Goal: Task Accomplishment & Management: Manage account settings

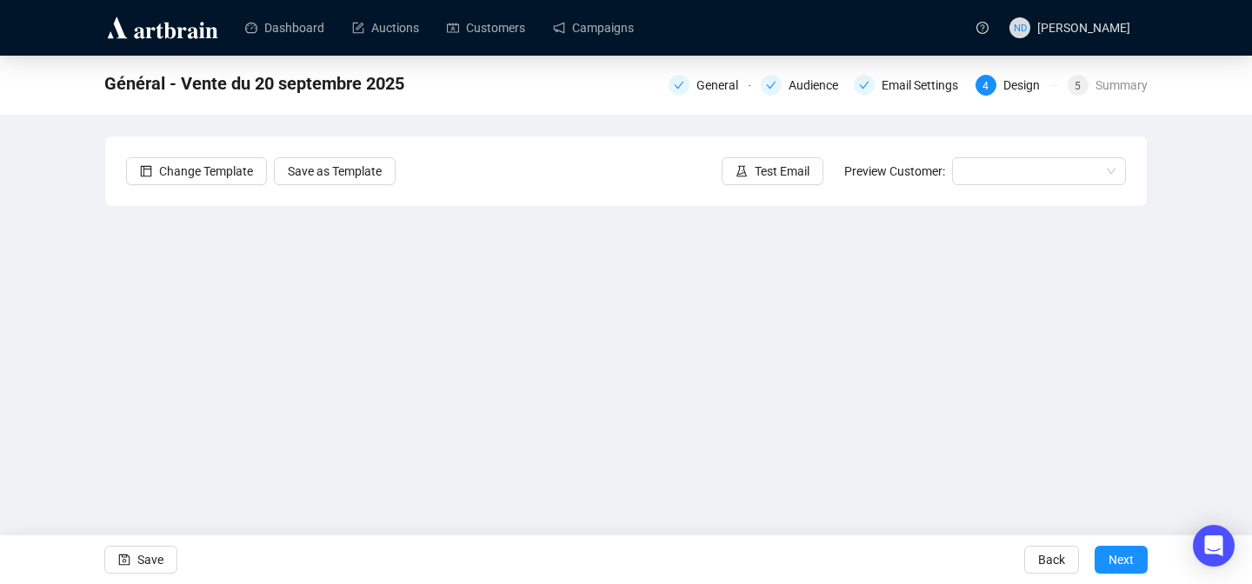
scroll to position [35, 0]
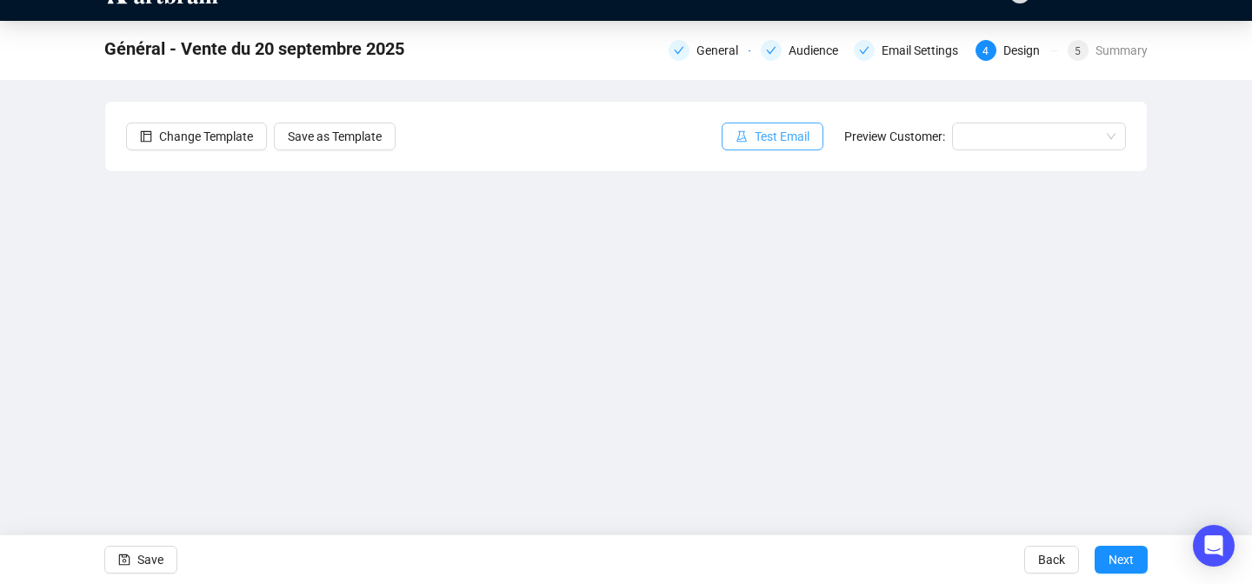
click at [784, 142] on span "Test Email" at bounding box center [782, 136] width 55 height 19
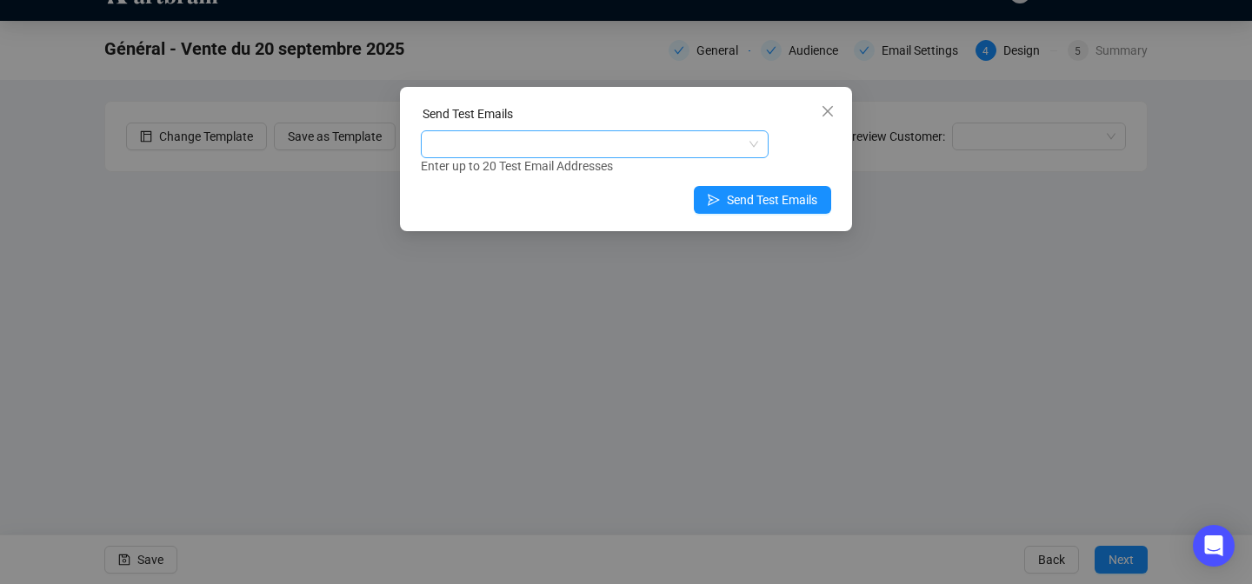
click at [561, 153] on div at bounding box center [585, 144] width 323 height 24
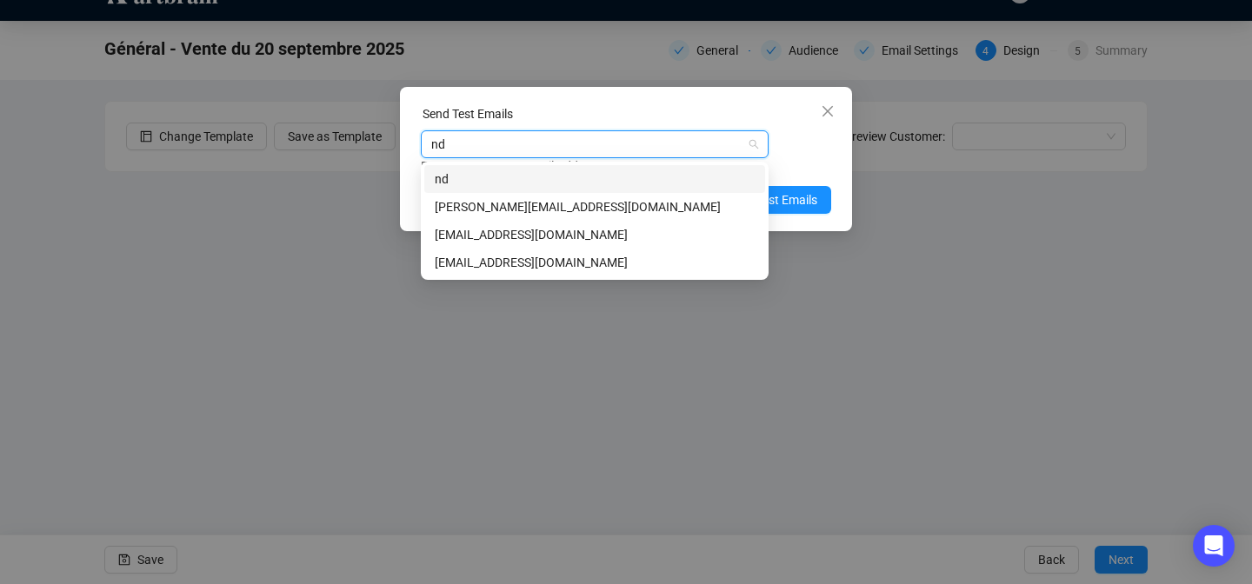
type input "n"
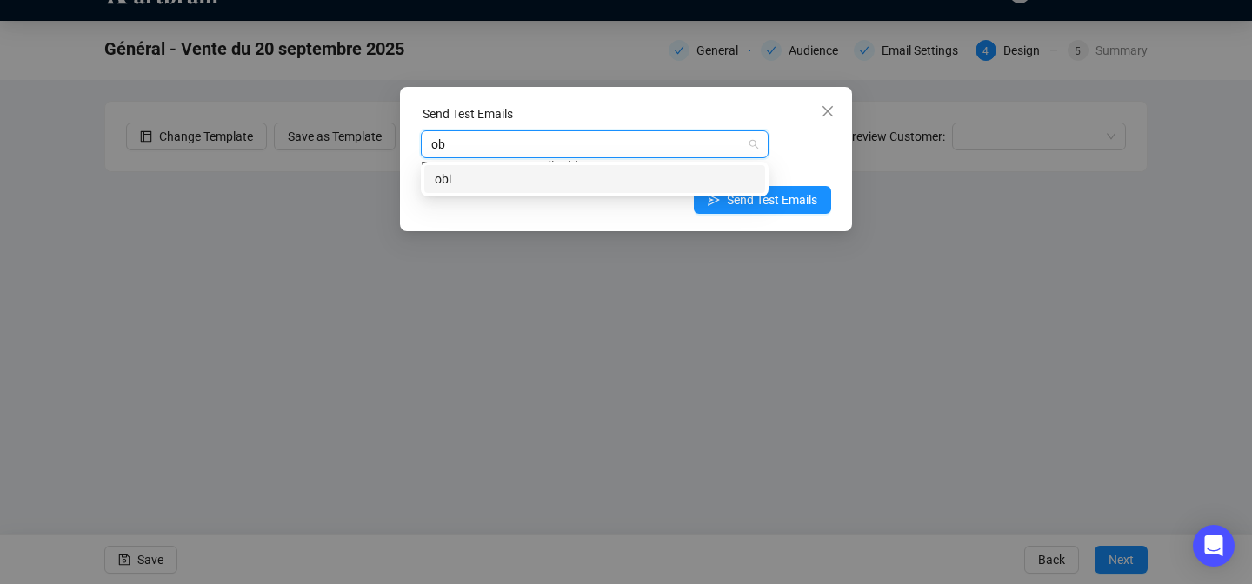
type input "o"
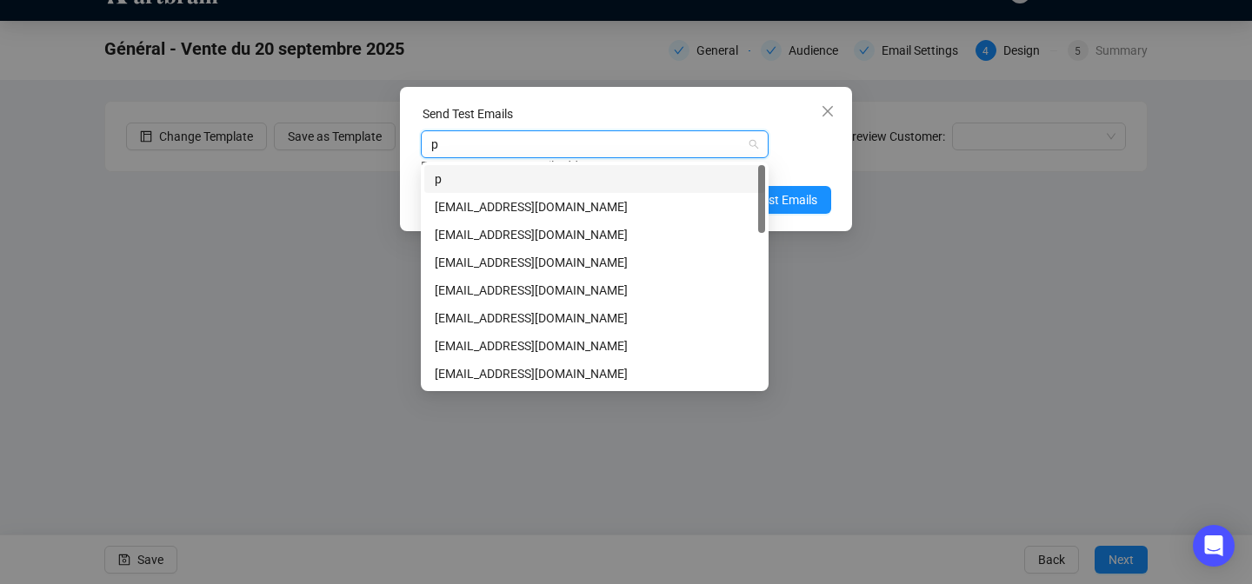
type input "pb"
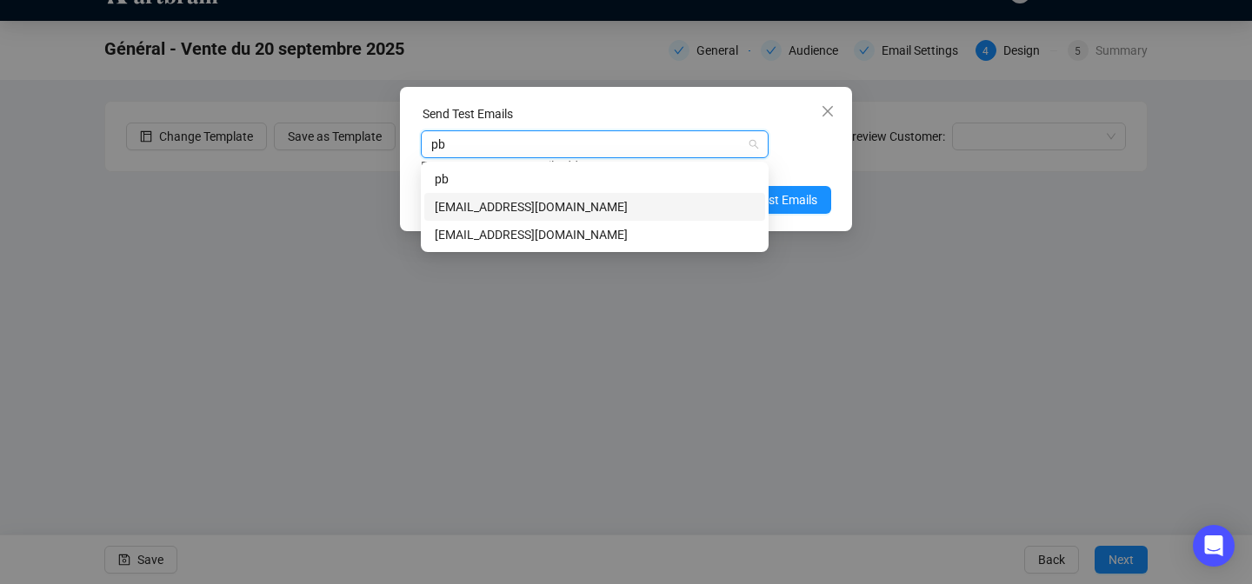
click at [485, 199] on div "[EMAIL_ADDRESS][DOMAIN_NAME]" at bounding box center [595, 206] width 320 height 19
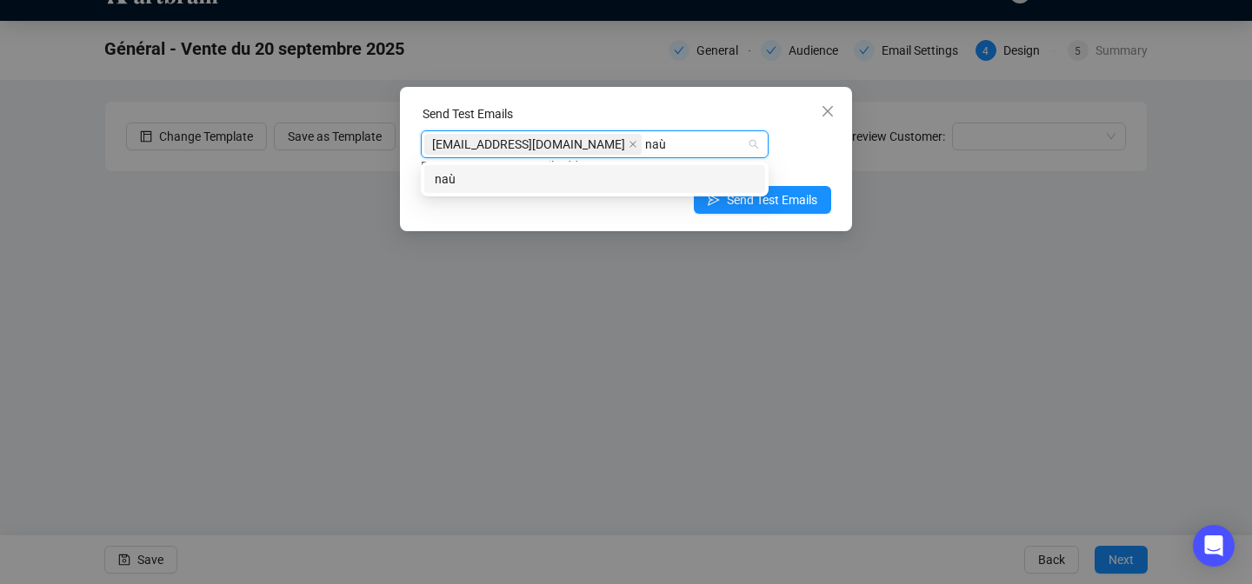
type input "na"
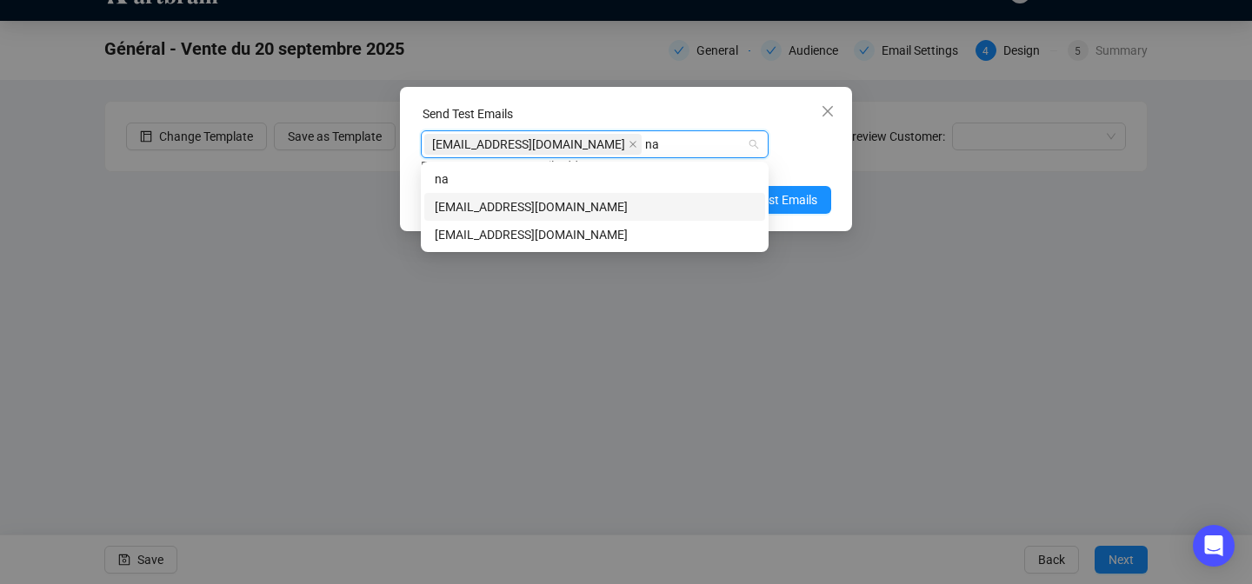
click at [478, 212] on div "[EMAIL_ADDRESS][DOMAIN_NAME]" at bounding box center [595, 206] width 320 height 19
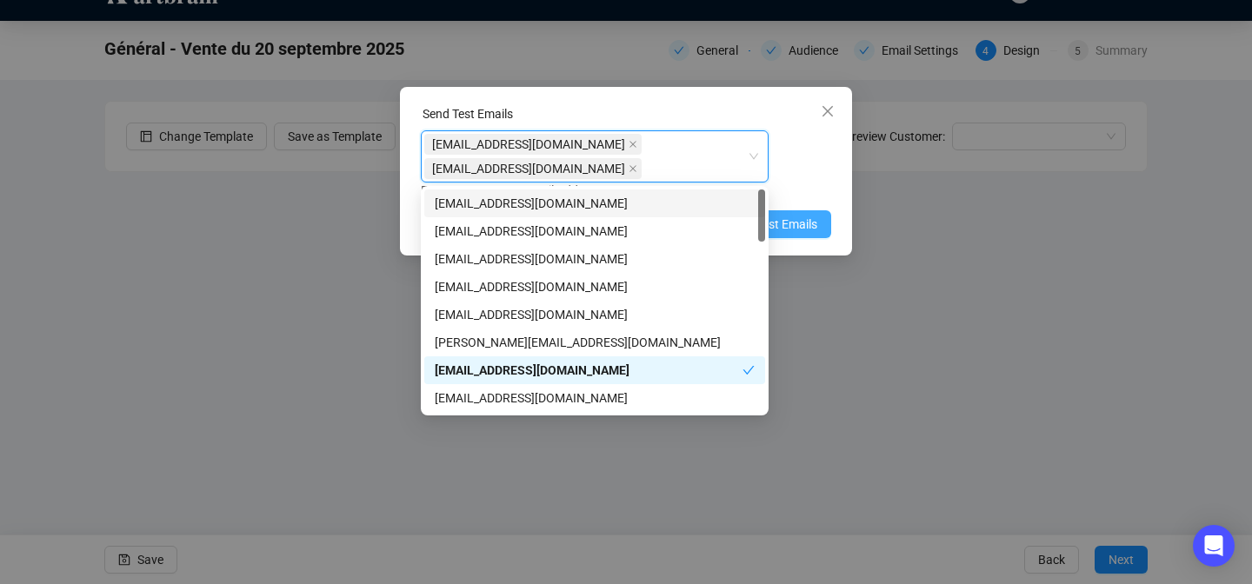
click at [804, 222] on span "Send Test Emails" at bounding box center [772, 224] width 90 height 19
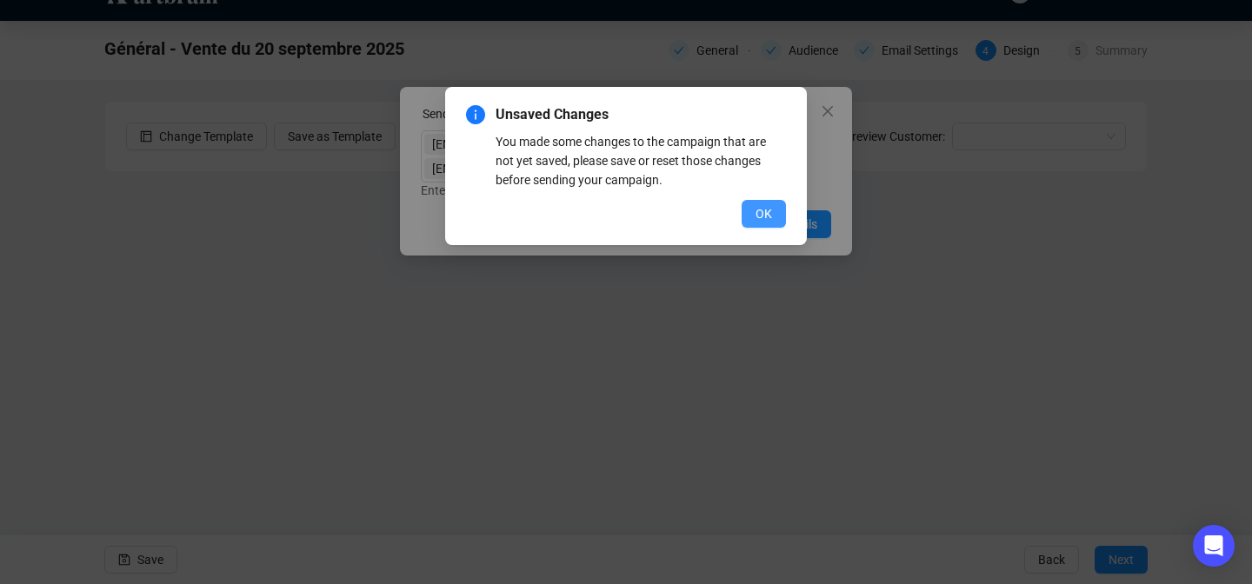
click at [769, 213] on span "OK" at bounding box center [764, 213] width 17 height 19
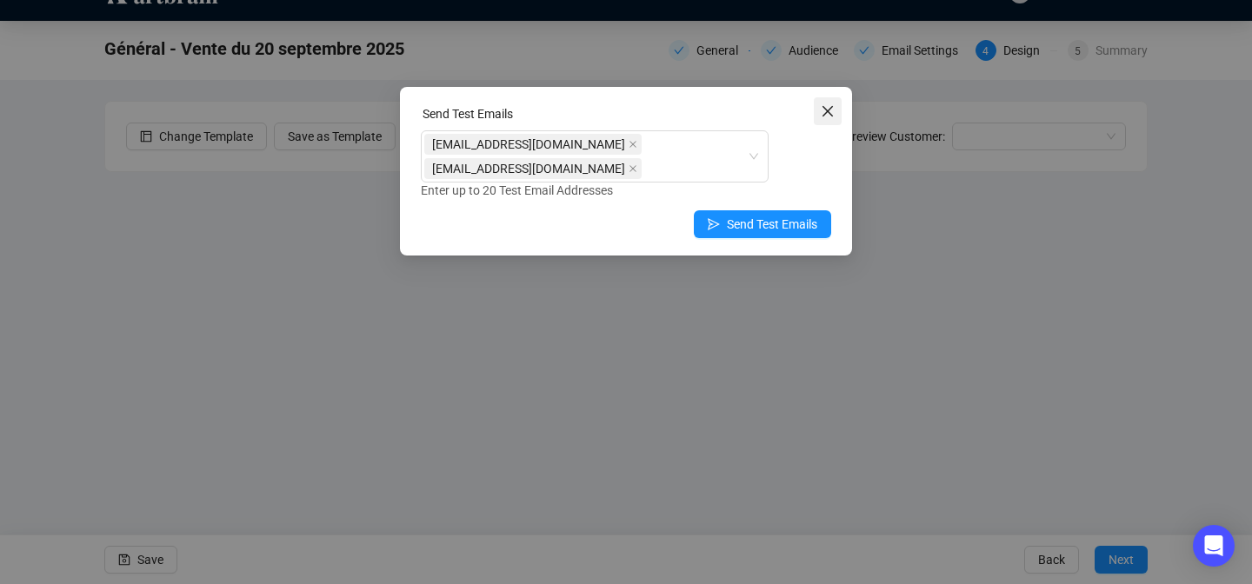
click at [829, 123] on button "Close" at bounding box center [828, 111] width 28 height 28
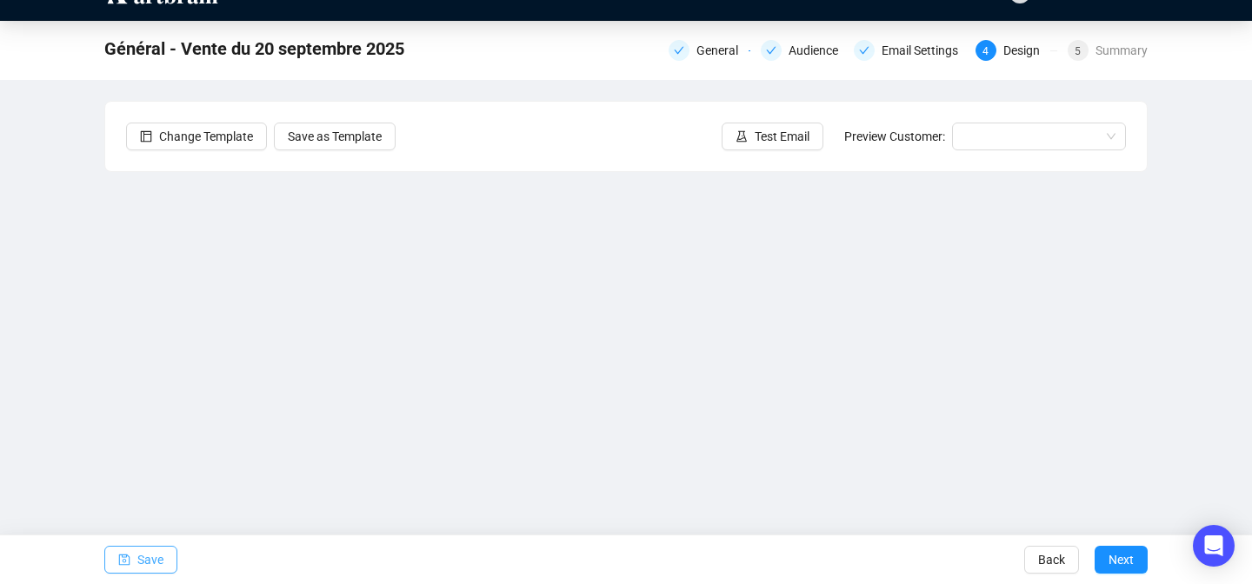
click at [152, 562] on span "Save" at bounding box center [150, 560] width 26 height 49
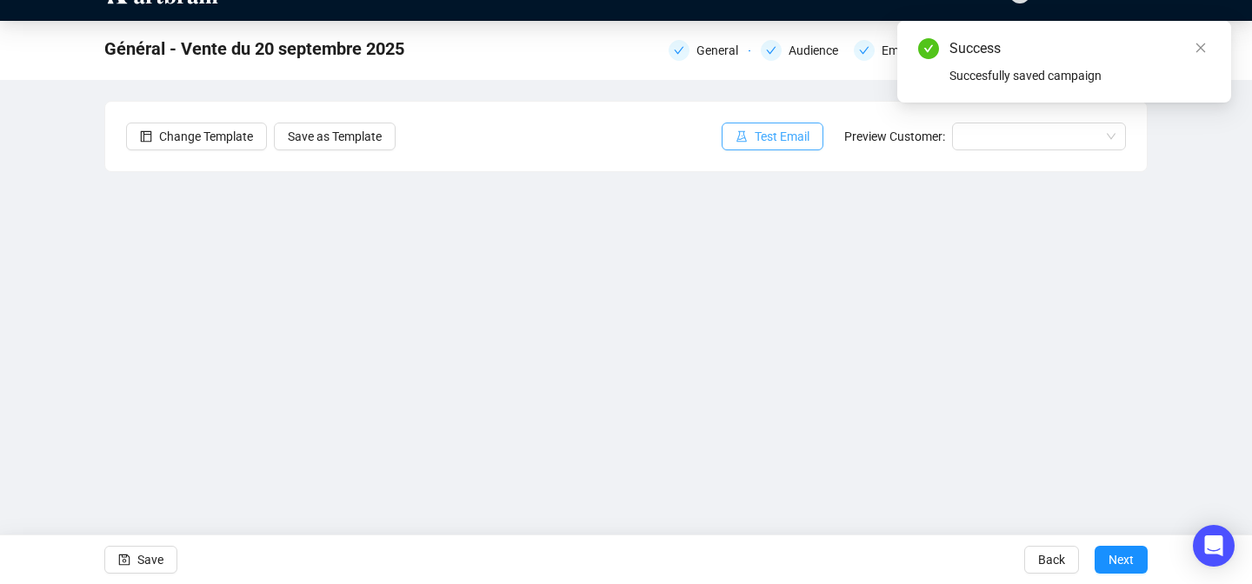
click at [788, 143] on span "Test Email" at bounding box center [782, 136] width 55 height 19
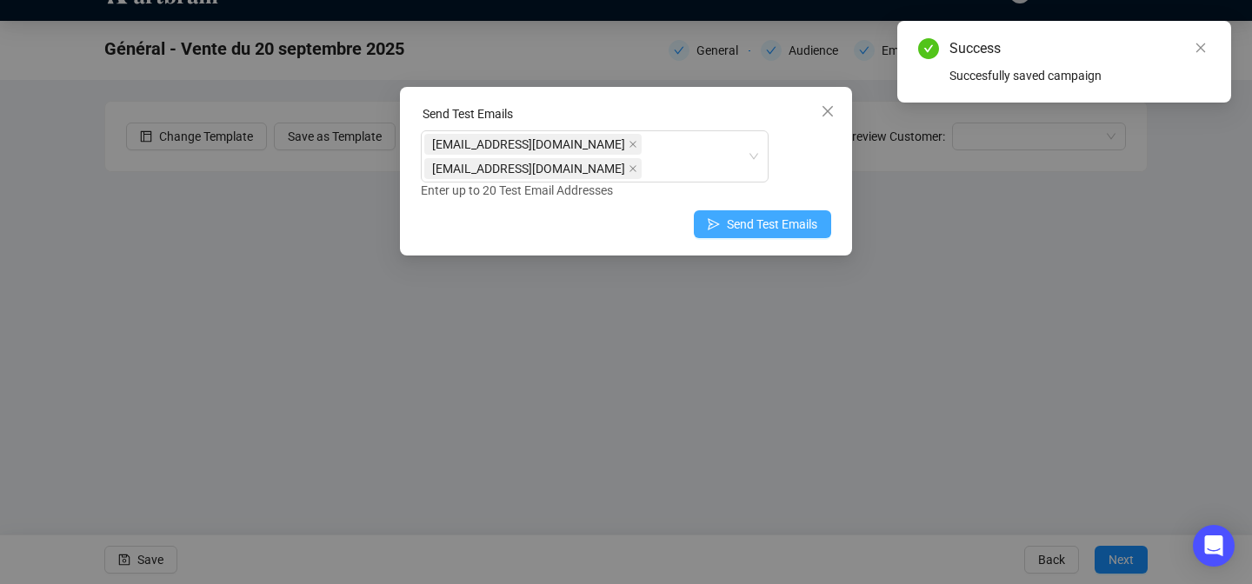
click at [731, 215] on span "Send Test Emails" at bounding box center [772, 224] width 90 height 19
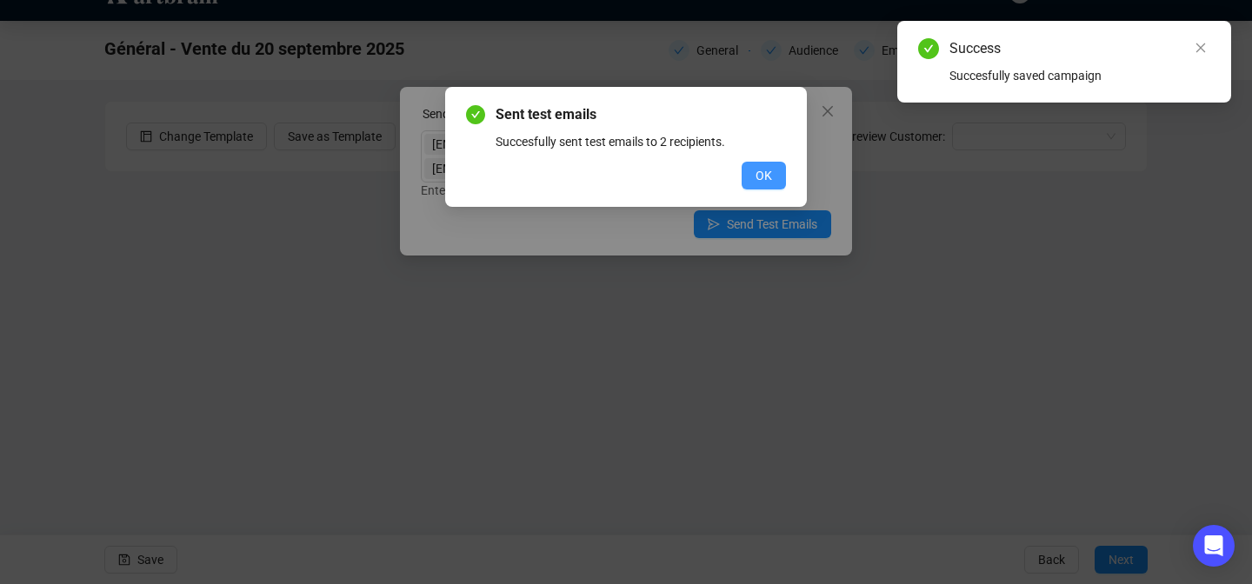
click at [769, 170] on span "OK" at bounding box center [764, 175] width 17 height 19
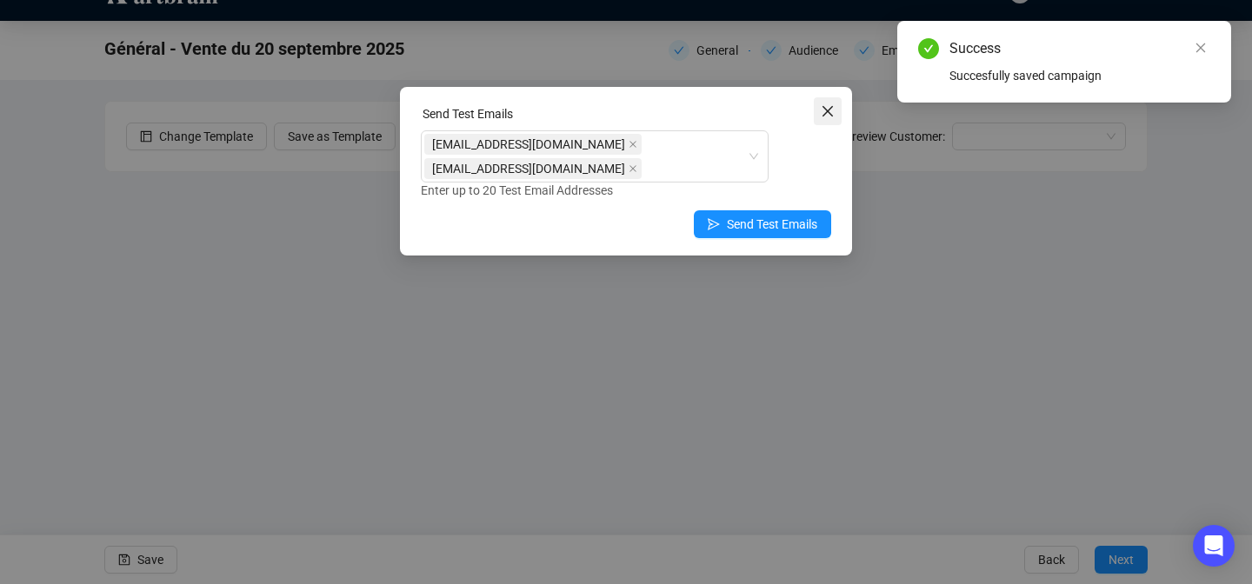
click at [821, 111] on icon "close" at bounding box center [828, 111] width 14 height 14
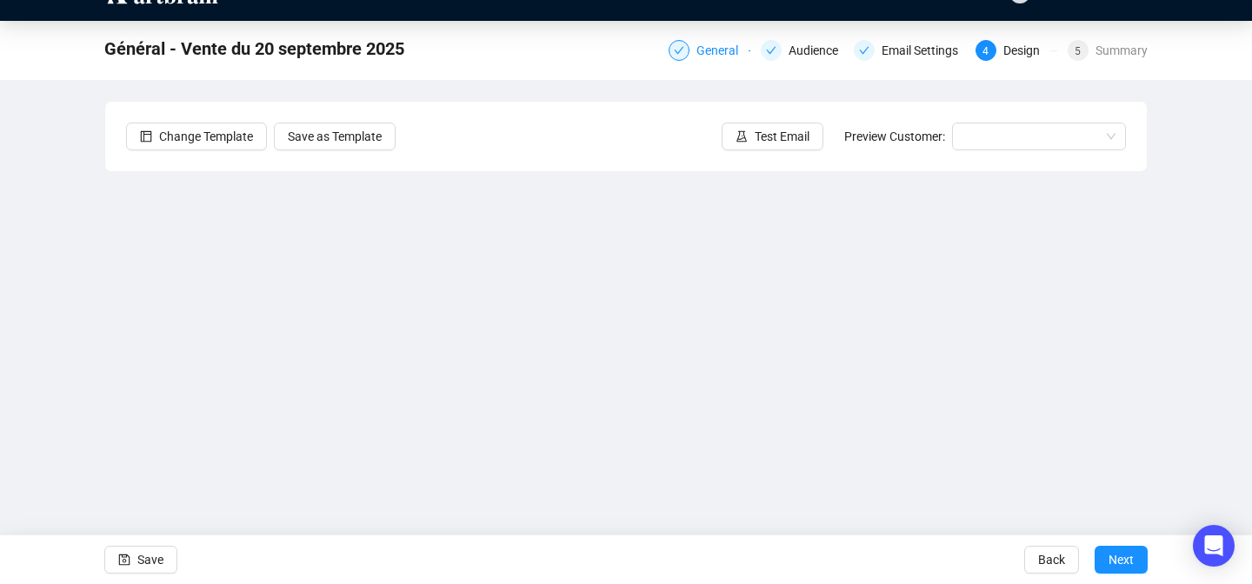
scroll to position [0, 0]
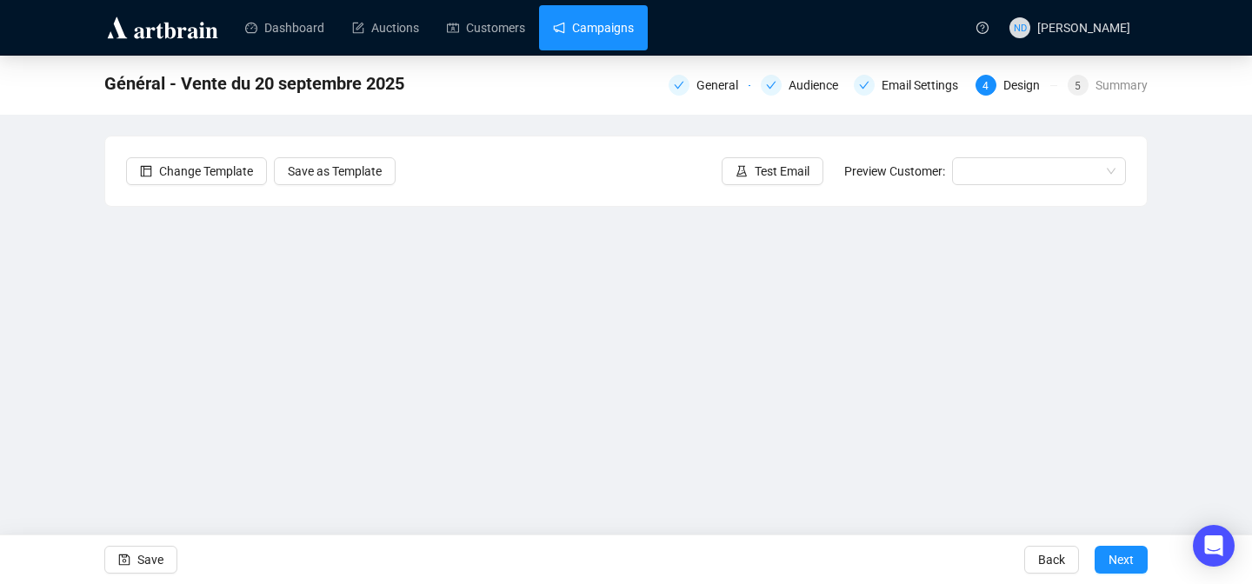
click at [604, 48] on link "Campaigns" at bounding box center [593, 27] width 81 height 45
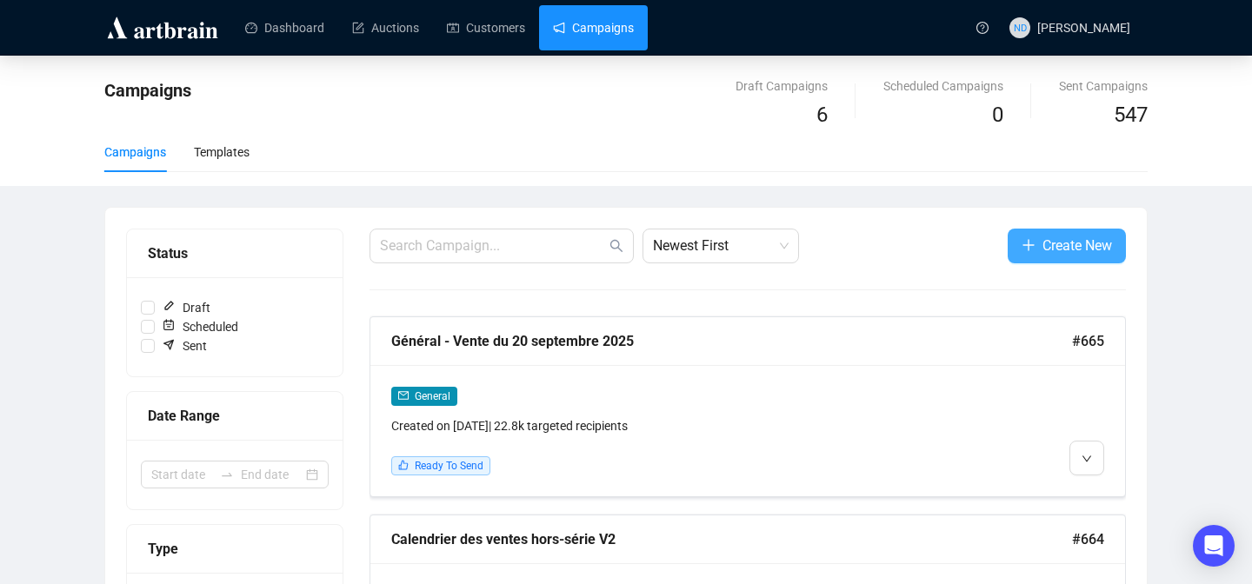
click at [1017, 237] on button "Create New" at bounding box center [1067, 246] width 118 height 35
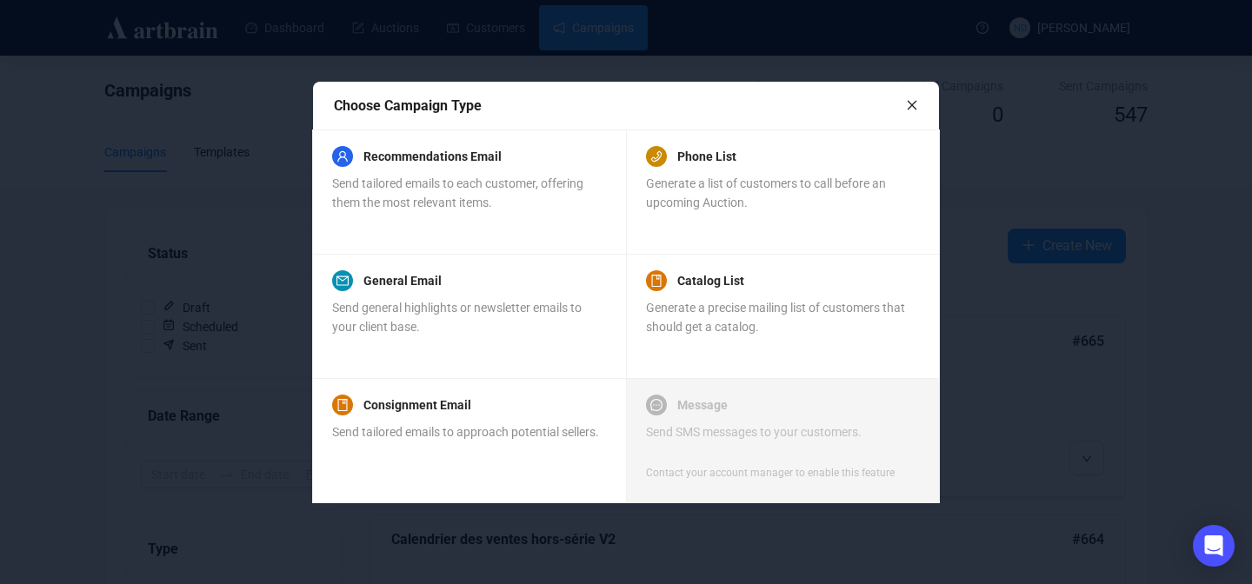
click at [904, 98] on div "Choose Campaign Type" at bounding box center [620, 106] width 572 height 22
click at [914, 106] on icon "close" at bounding box center [912, 105] width 12 height 12
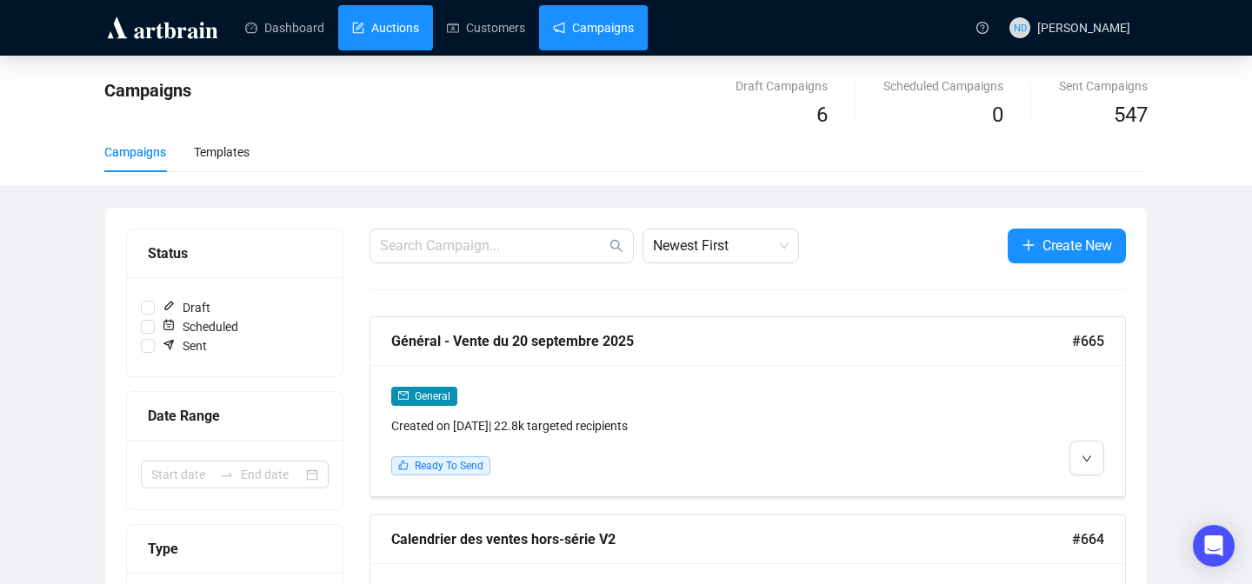
click at [400, 31] on link "Auctions" at bounding box center [385, 27] width 67 height 45
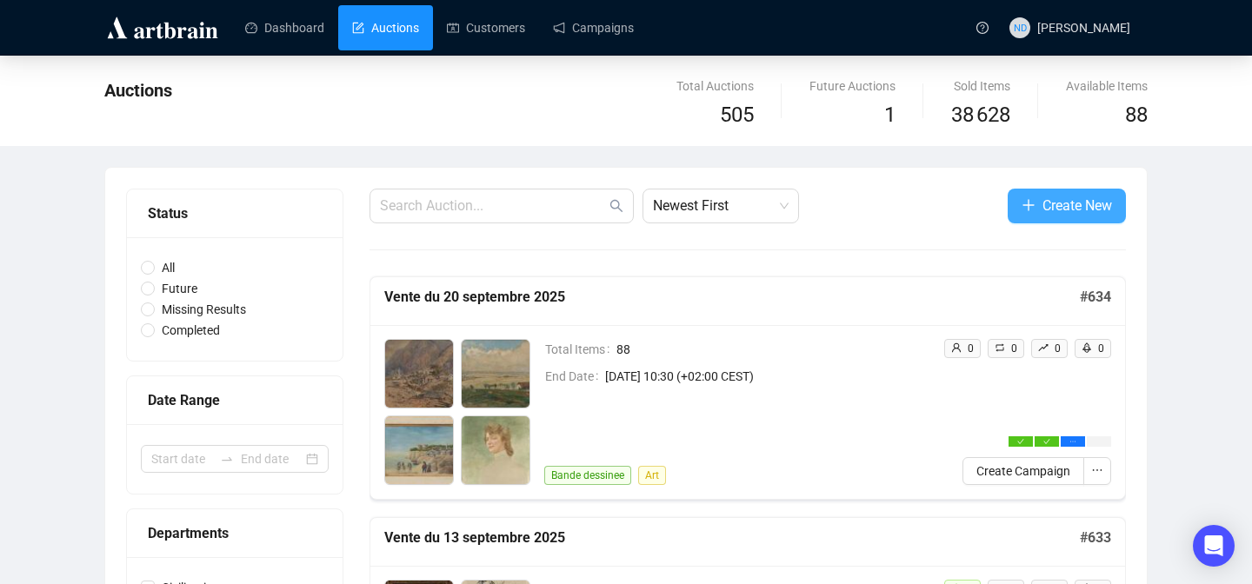
click at [1022, 208] on icon "plus" at bounding box center [1029, 205] width 14 height 14
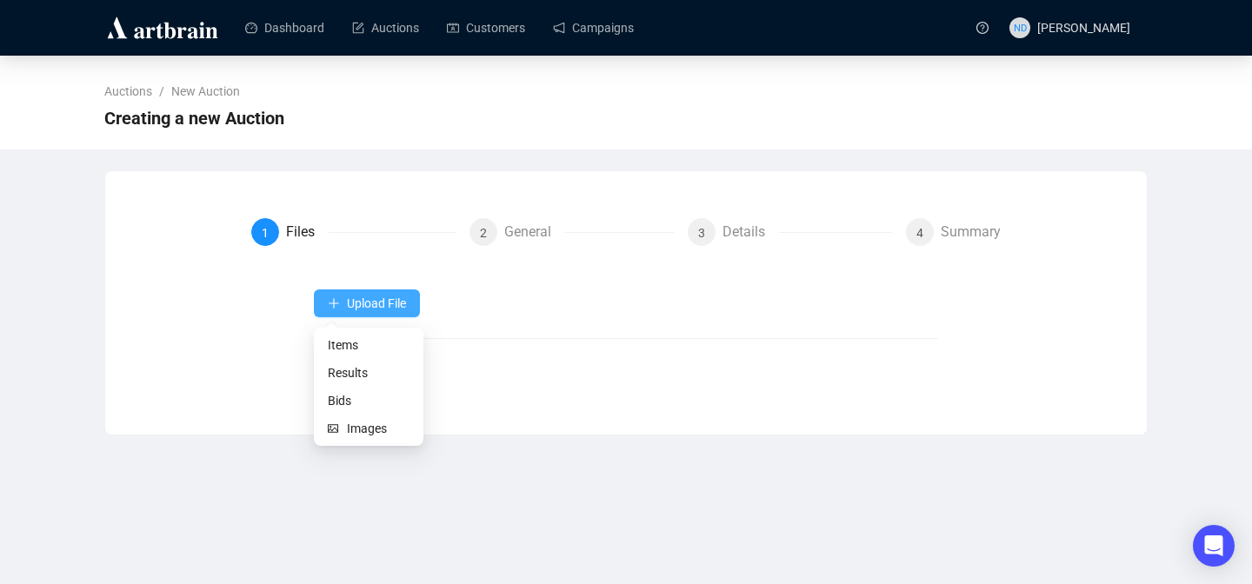
click at [373, 302] on span "Upload File" at bounding box center [376, 304] width 59 height 14
click at [362, 345] on span "Items" at bounding box center [369, 345] width 82 height 19
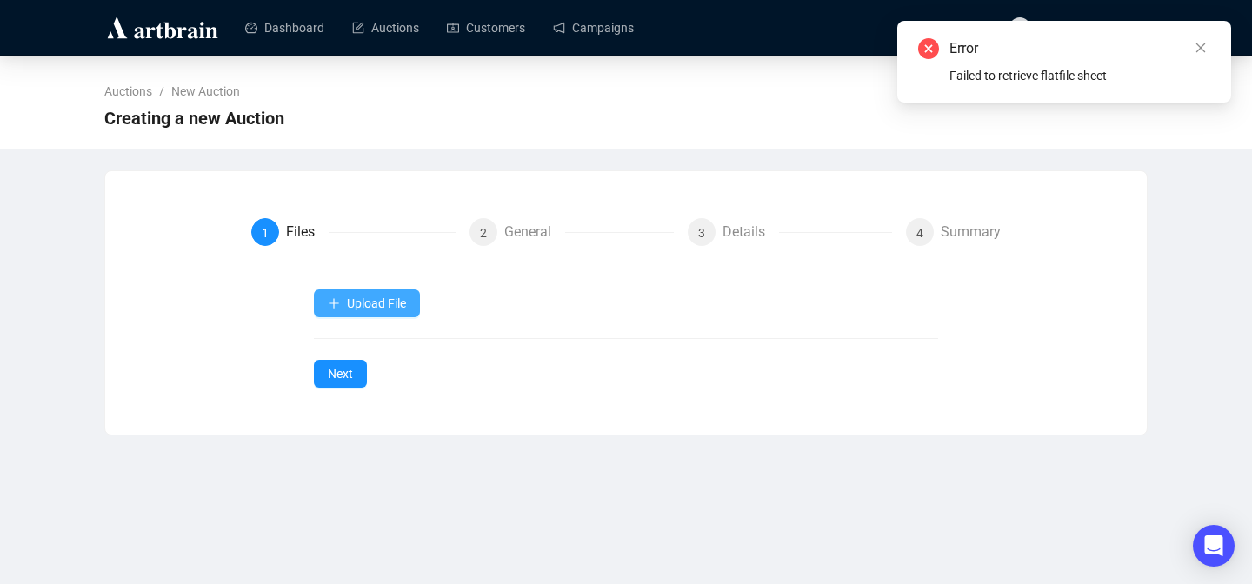
click at [330, 316] on button "Upload File" at bounding box center [367, 304] width 106 height 28
click at [356, 343] on div "Upload File Next" at bounding box center [626, 339] width 625 height 98
click at [360, 298] on span "Upload File" at bounding box center [376, 304] width 59 height 14
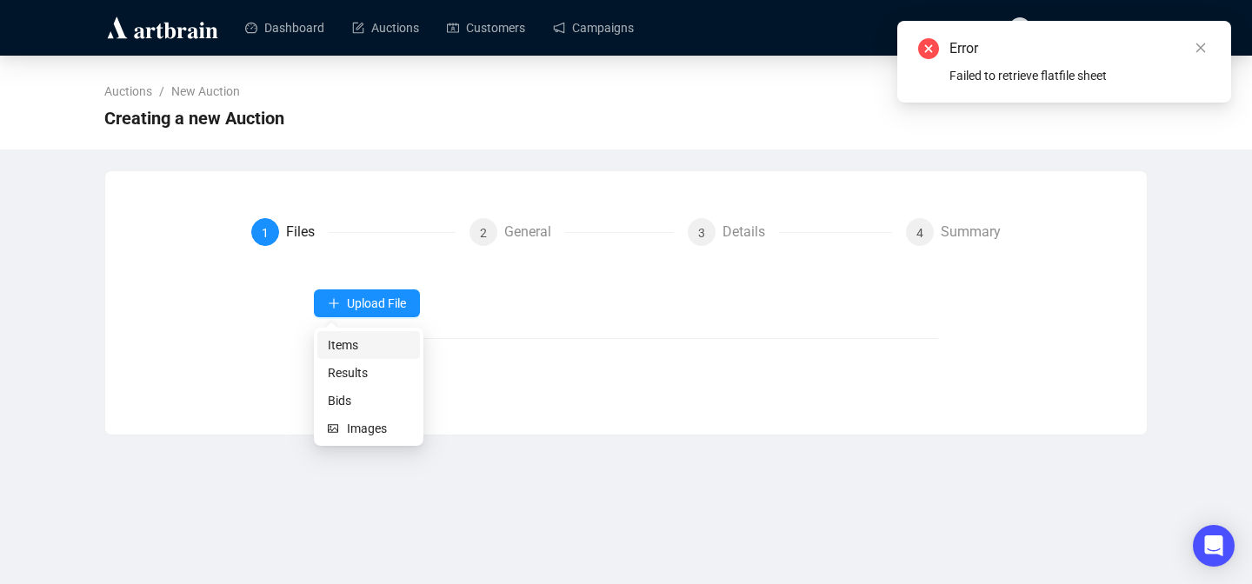
click at [346, 336] on span "Items" at bounding box center [369, 345] width 82 height 19
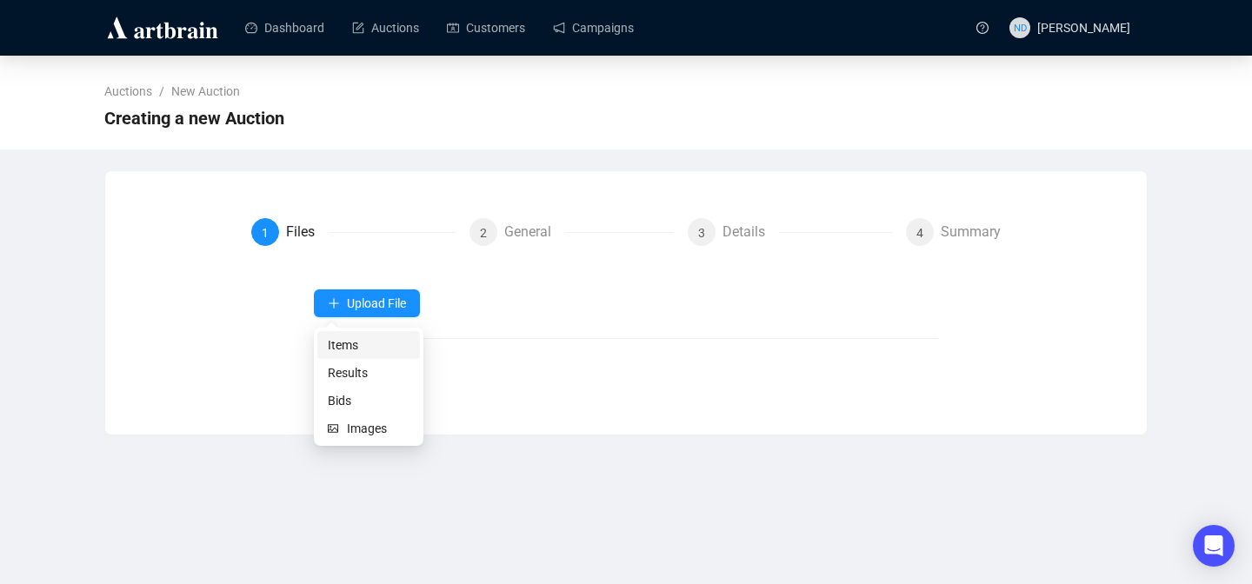
click at [366, 341] on span "Items" at bounding box center [369, 345] width 82 height 19
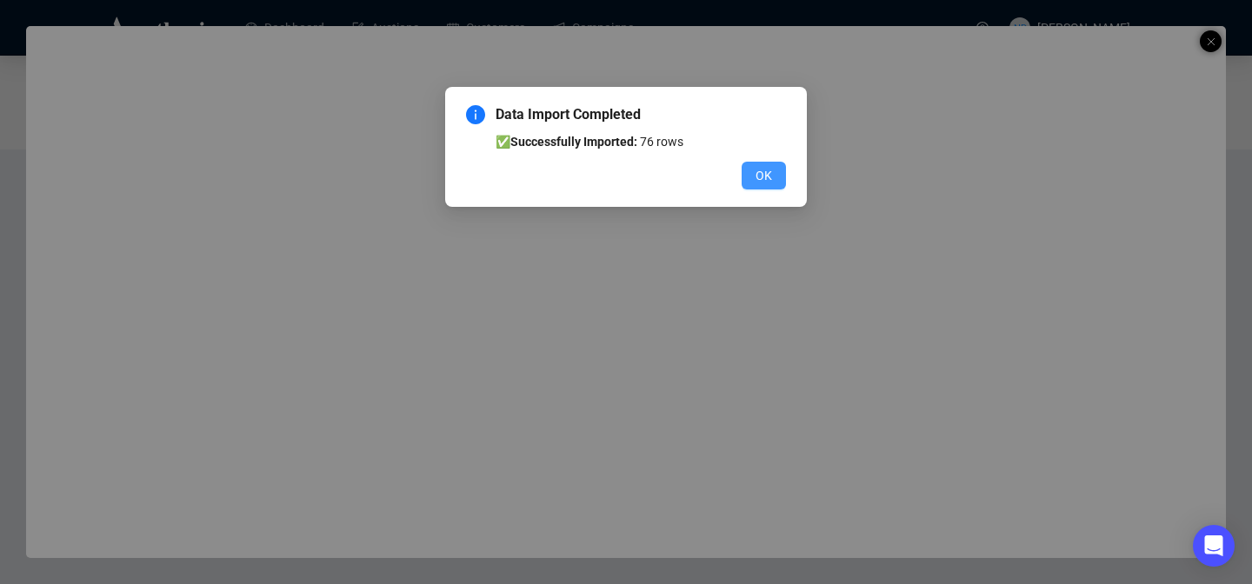
click at [763, 172] on span "OK" at bounding box center [764, 175] width 17 height 19
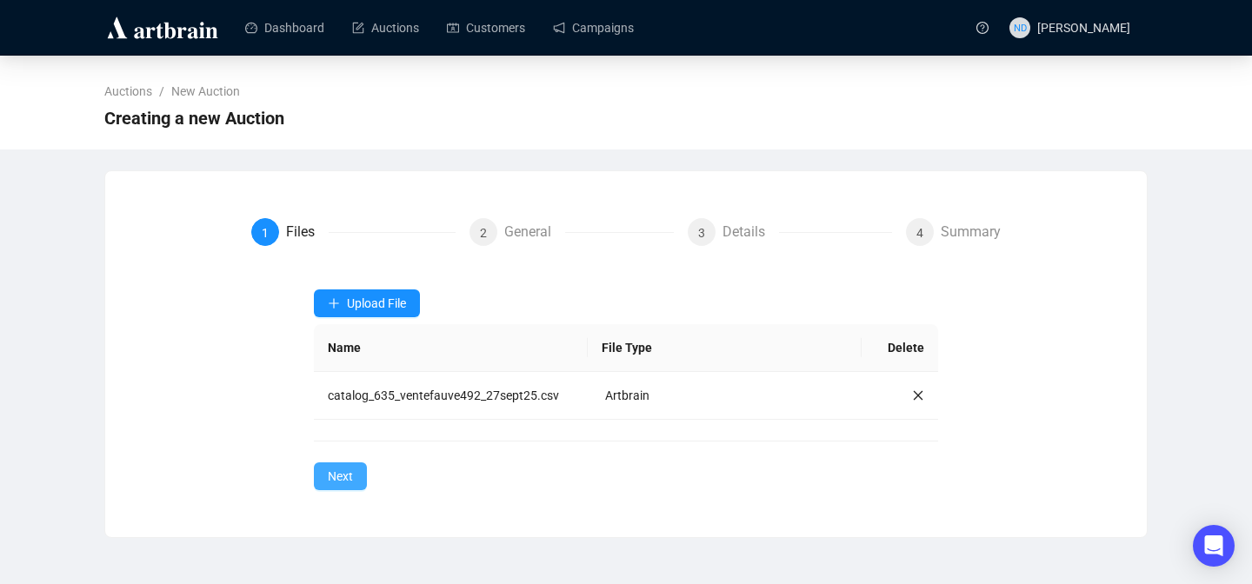
click at [341, 472] on span "Next" at bounding box center [340, 476] width 25 height 19
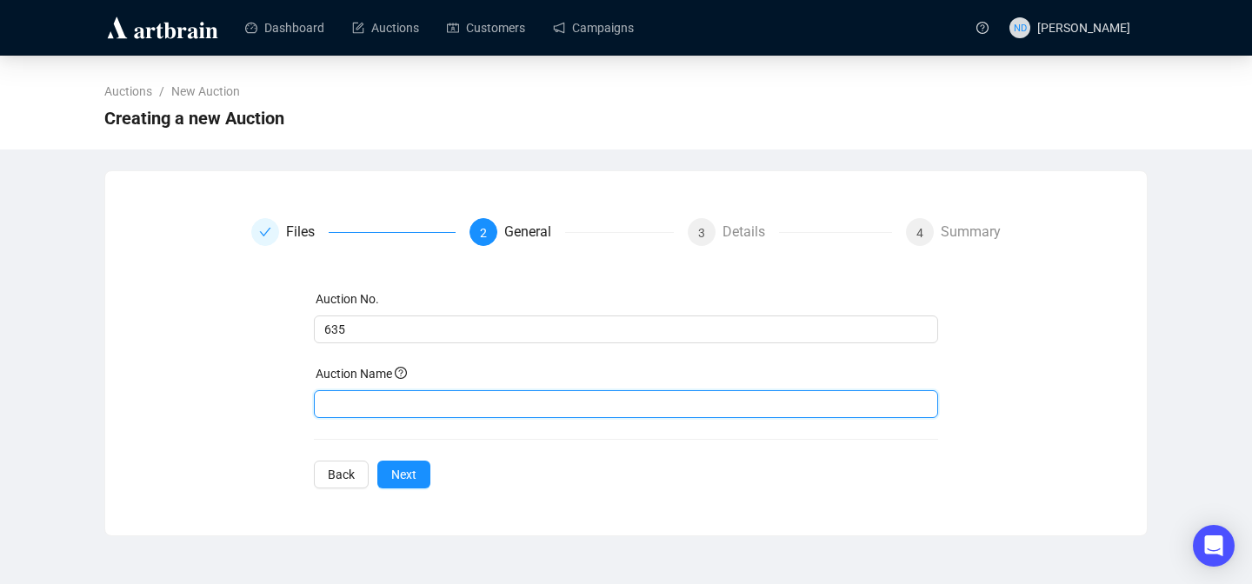
click at [380, 405] on input "text" at bounding box center [626, 404] width 625 height 28
type input "Vente du 27 septembre 2025"
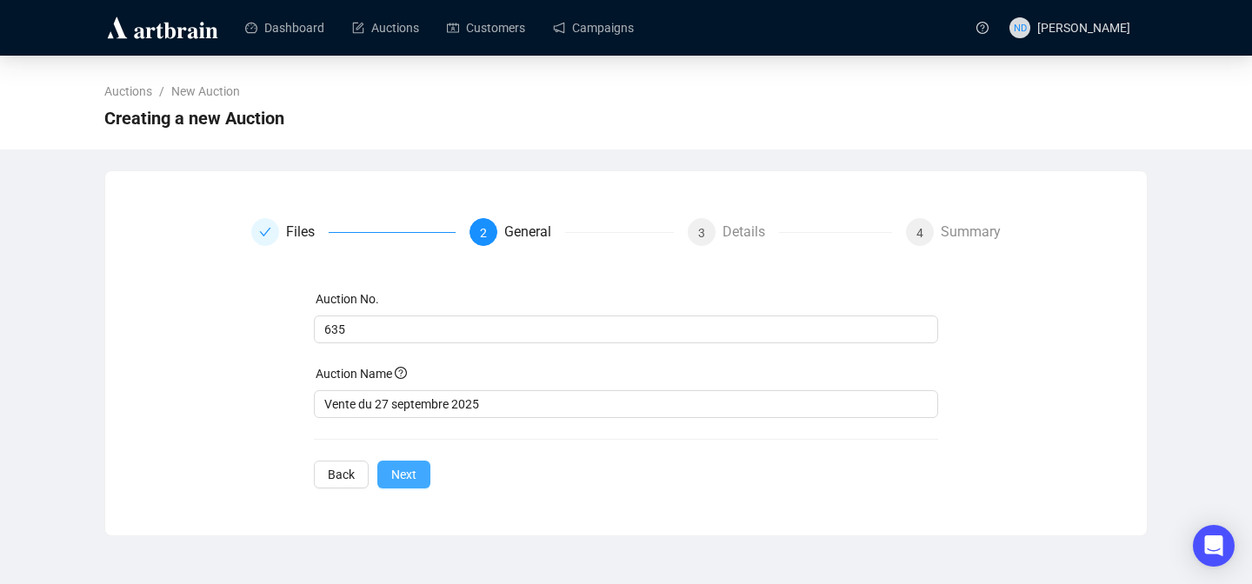
click at [398, 485] on button "Next" at bounding box center [403, 475] width 53 height 28
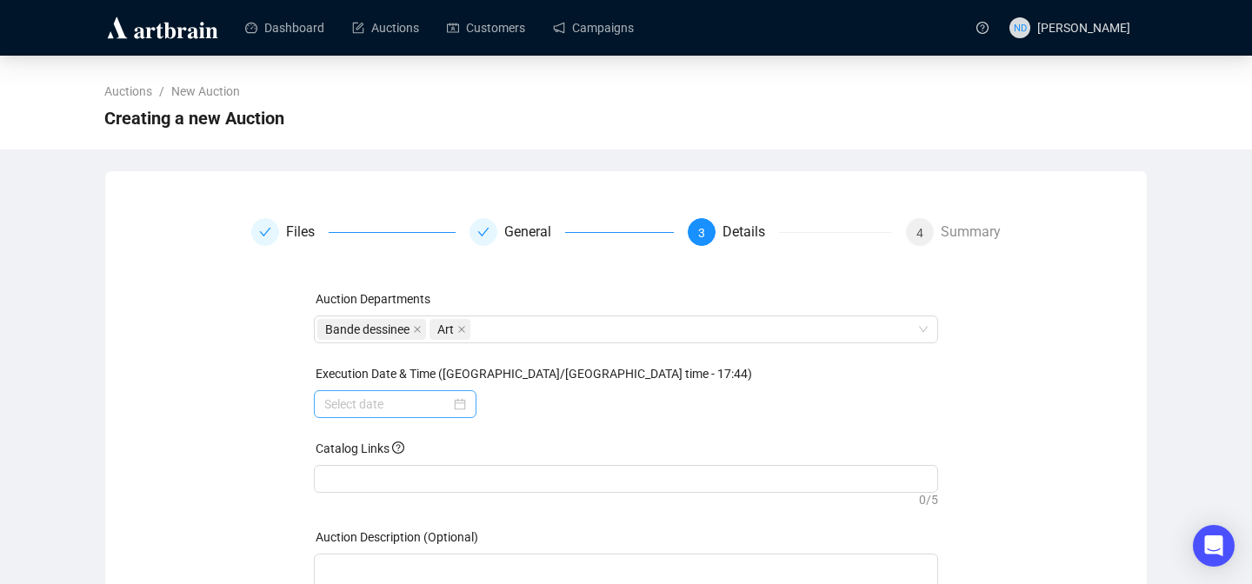
click at [456, 400] on div at bounding box center [395, 404] width 142 height 19
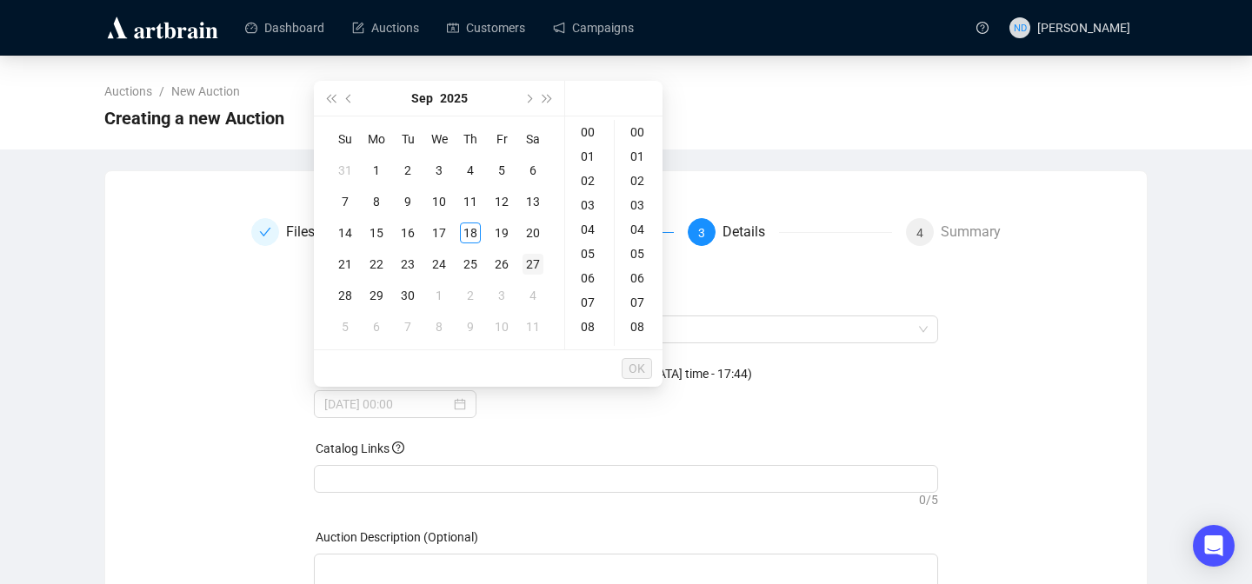
click at [537, 266] on div "27" at bounding box center [533, 264] width 21 height 21
click at [592, 228] on div "10" at bounding box center [590, 223] width 42 height 24
click at [637, 224] on div "30" at bounding box center [639, 225] width 42 height 24
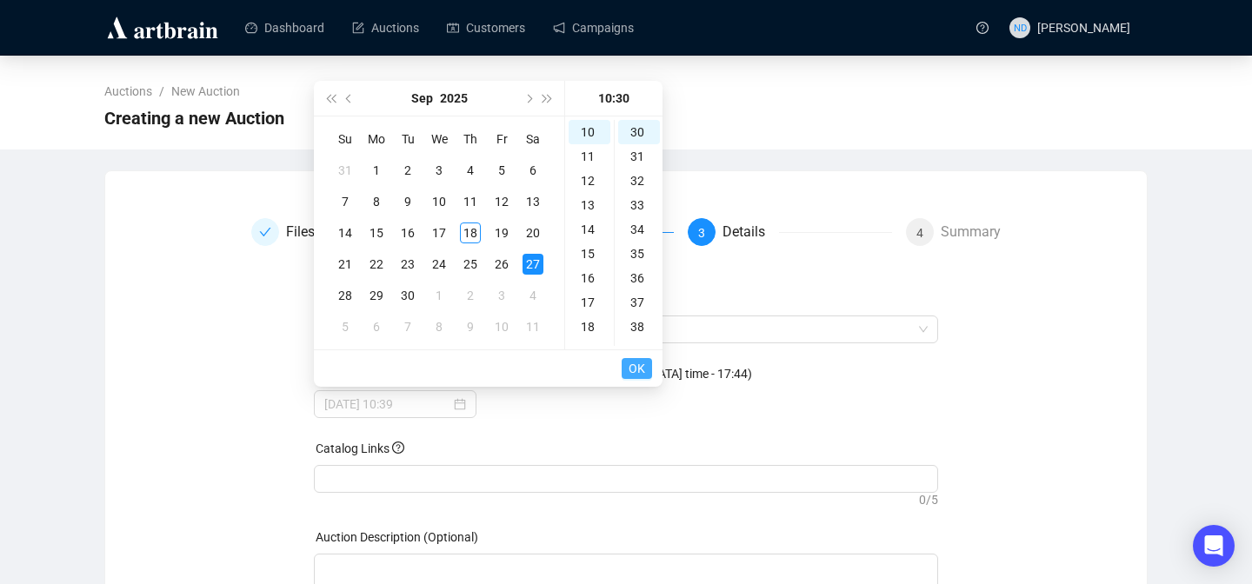
type input "2025-09-27 10:30"
click at [635, 363] on span "OK" at bounding box center [637, 368] width 17 height 33
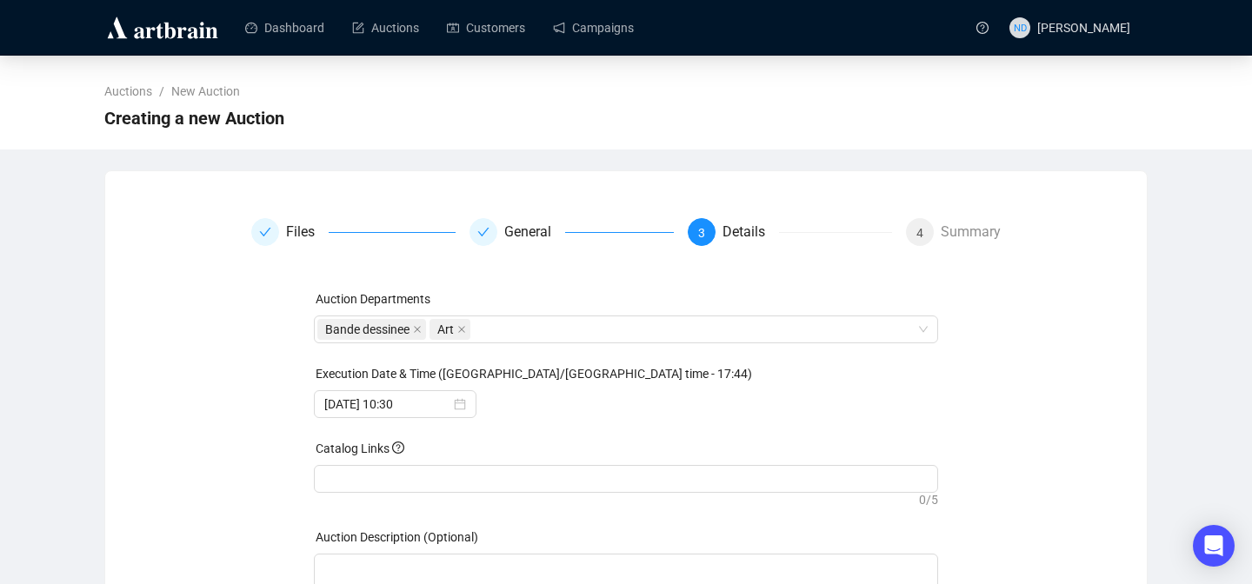
scroll to position [135, 0]
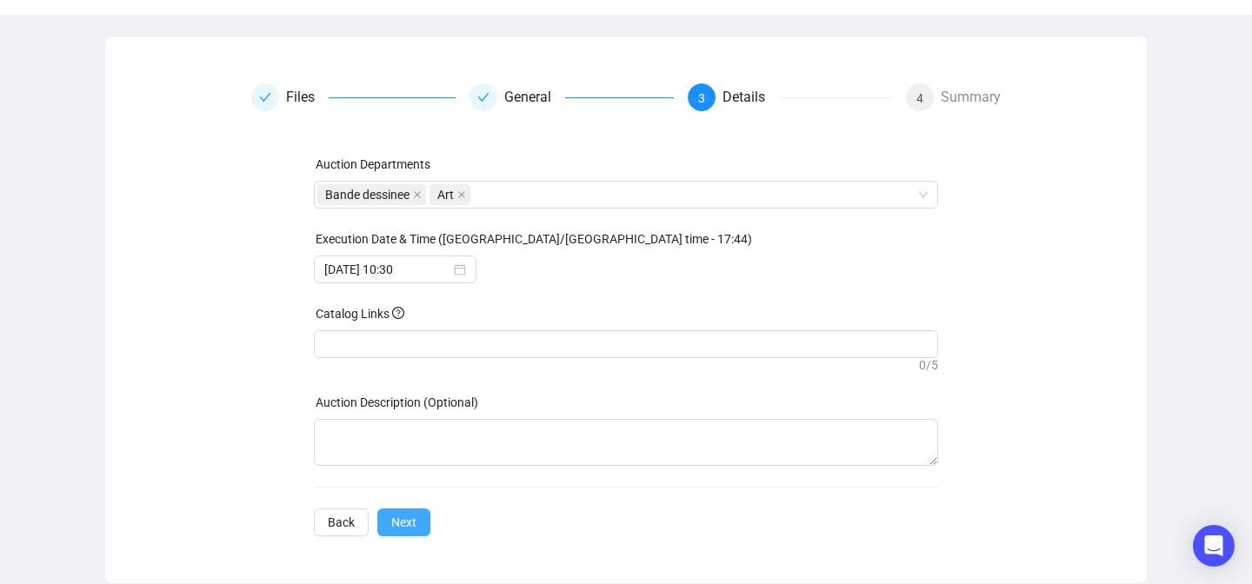
click at [408, 521] on span "Next" at bounding box center [403, 522] width 25 height 19
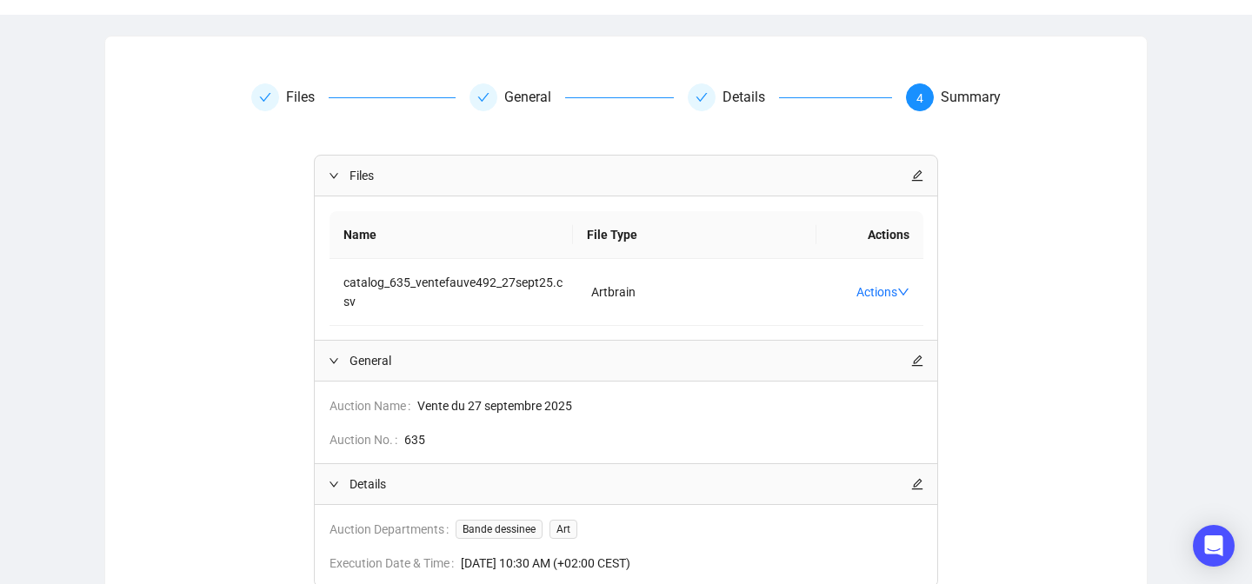
scroll to position [279, 0]
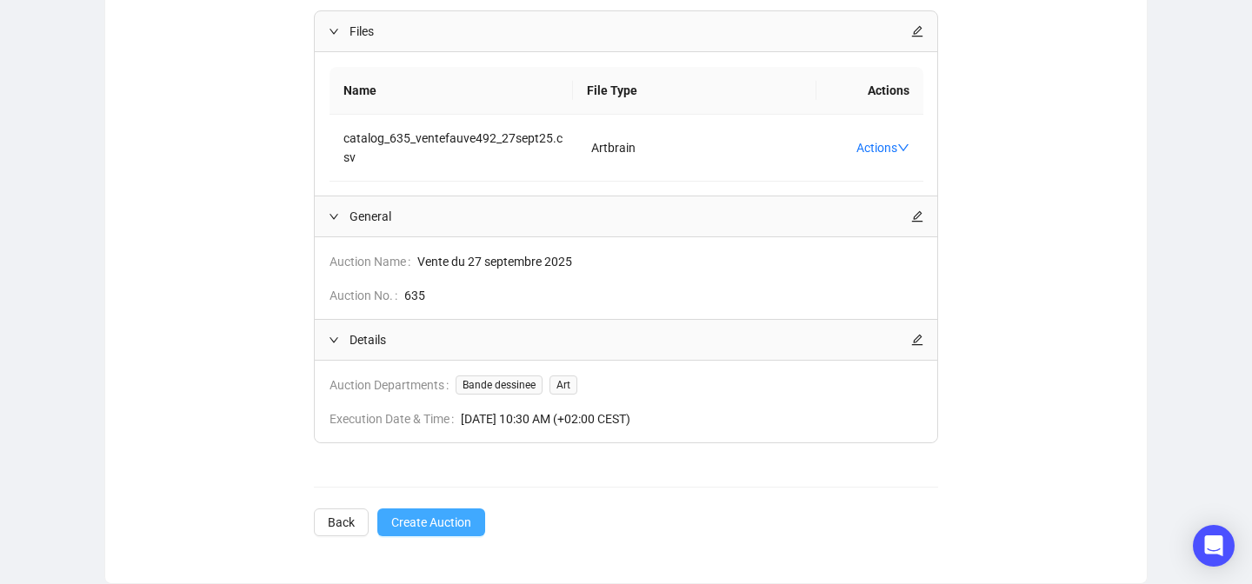
click at [410, 522] on span "Create Auction" at bounding box center [431, 522] width 80 height 19
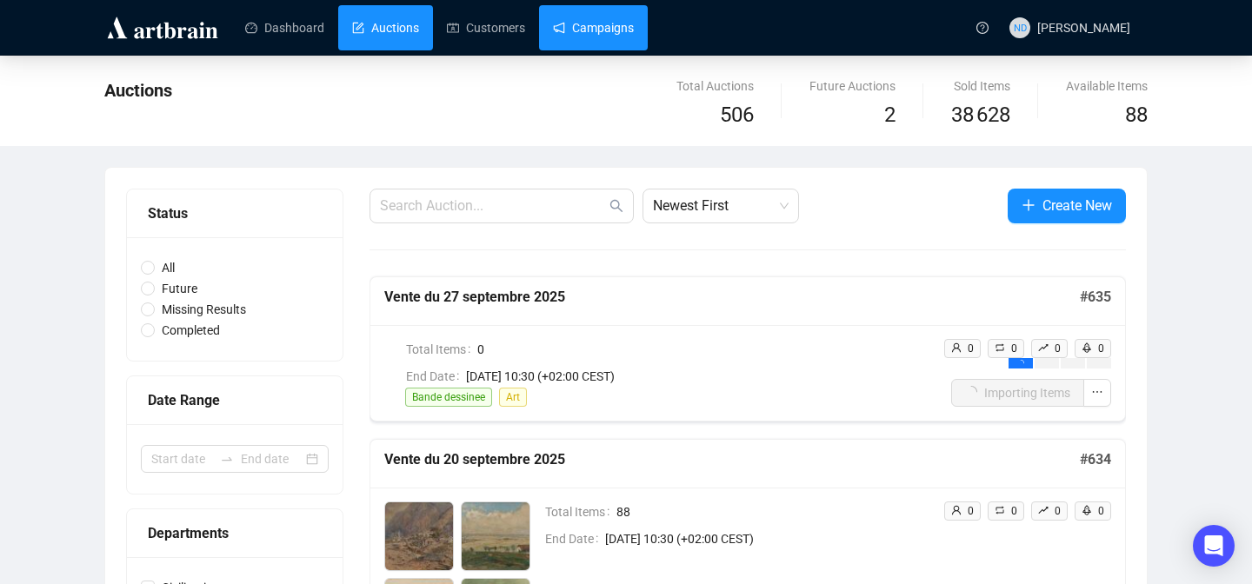
click at [608, 47] on link "Campaigns" at bounding box center [593, 27] width 81 height 45
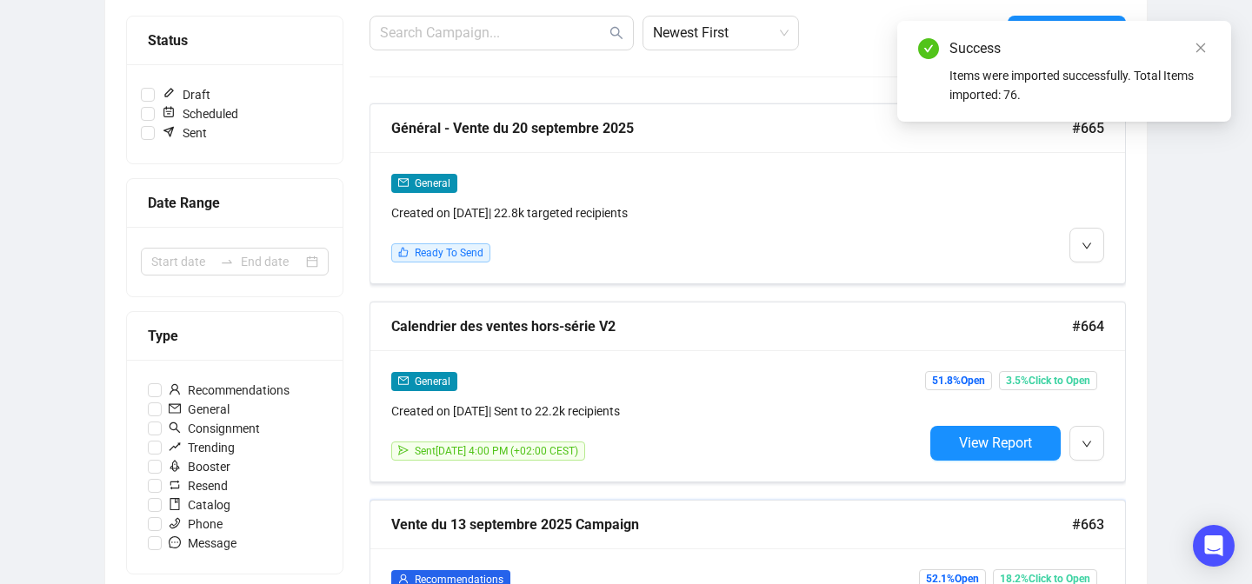
scroll to position [210, 0]
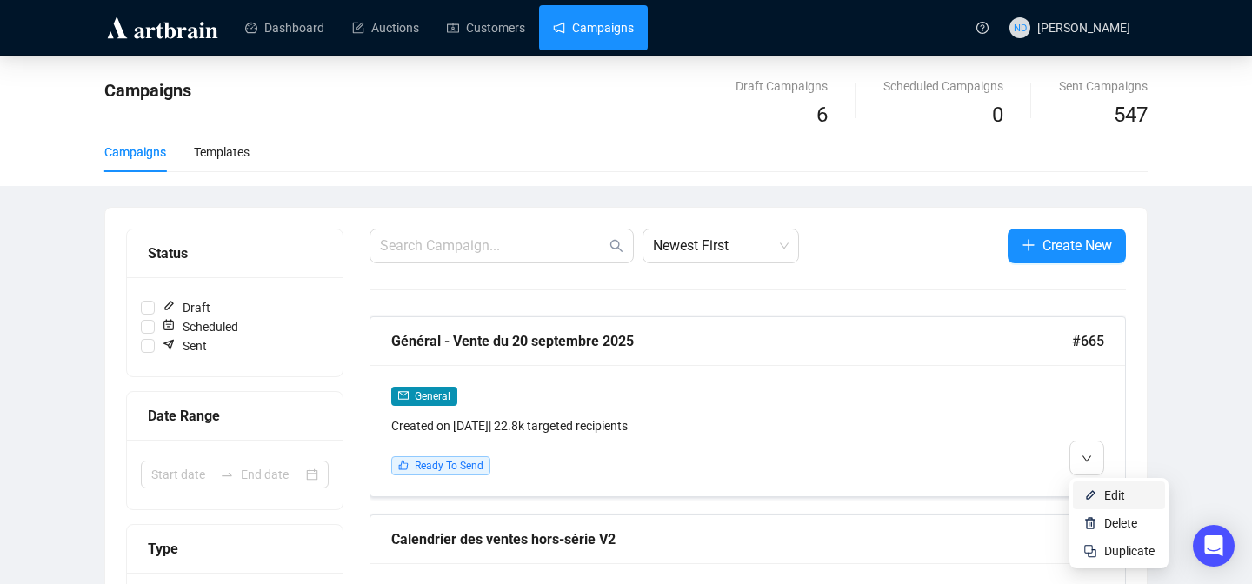
click at [1088, 495] on img at bounding box center [1091, 496] width 14 height 14
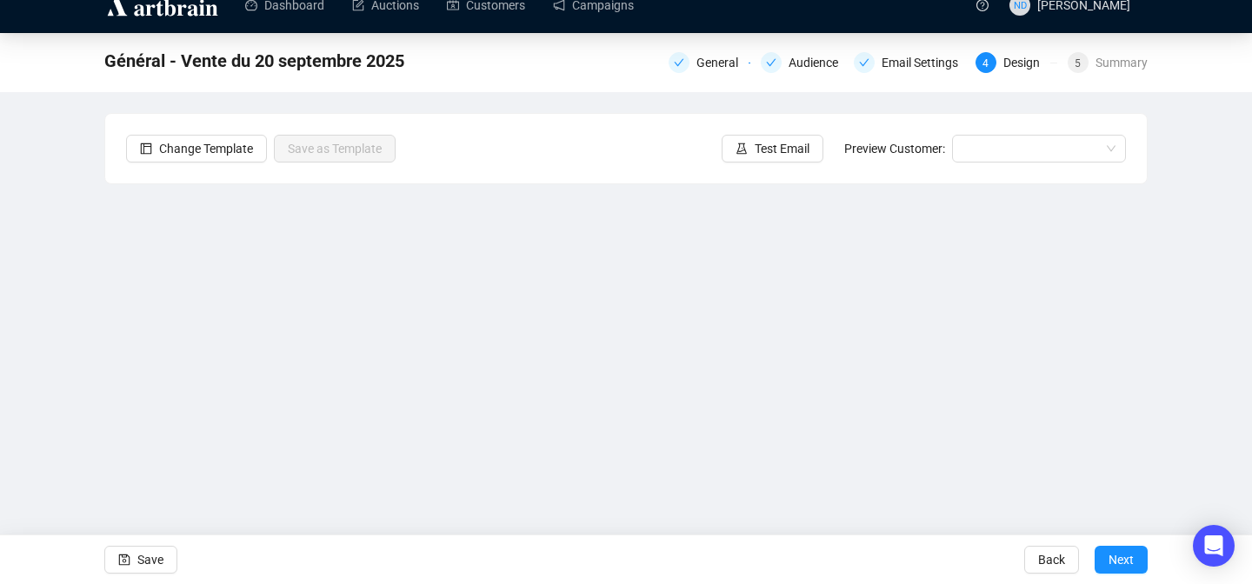
scroll to position [63, 0]
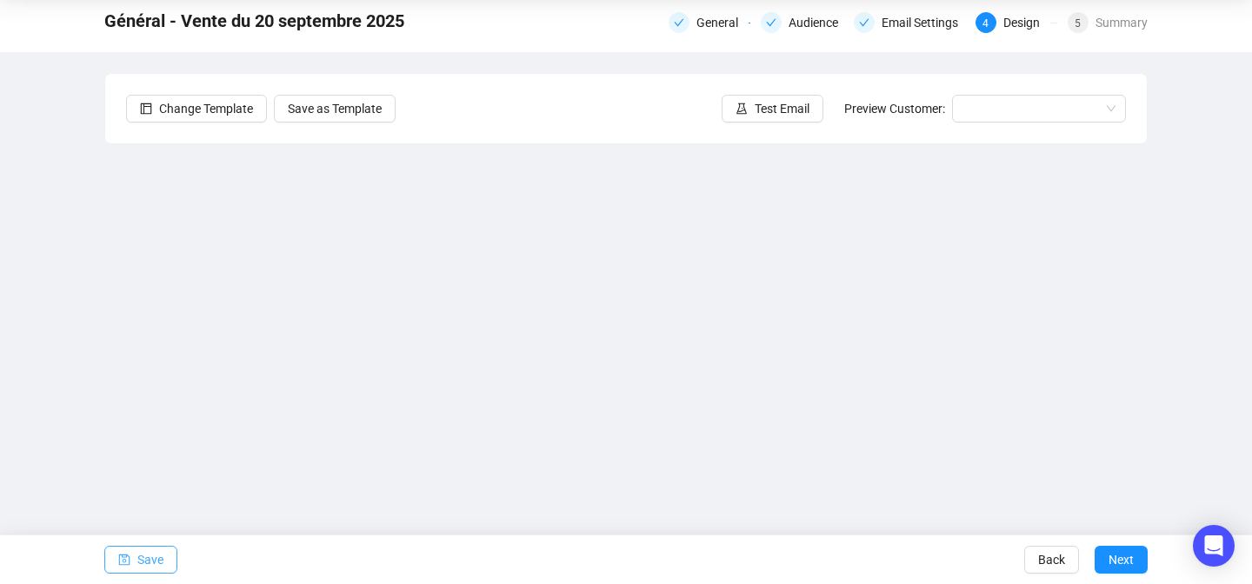
click at [149, 557] on span "Save" at bounding box center [150, 560] width 26 height 49
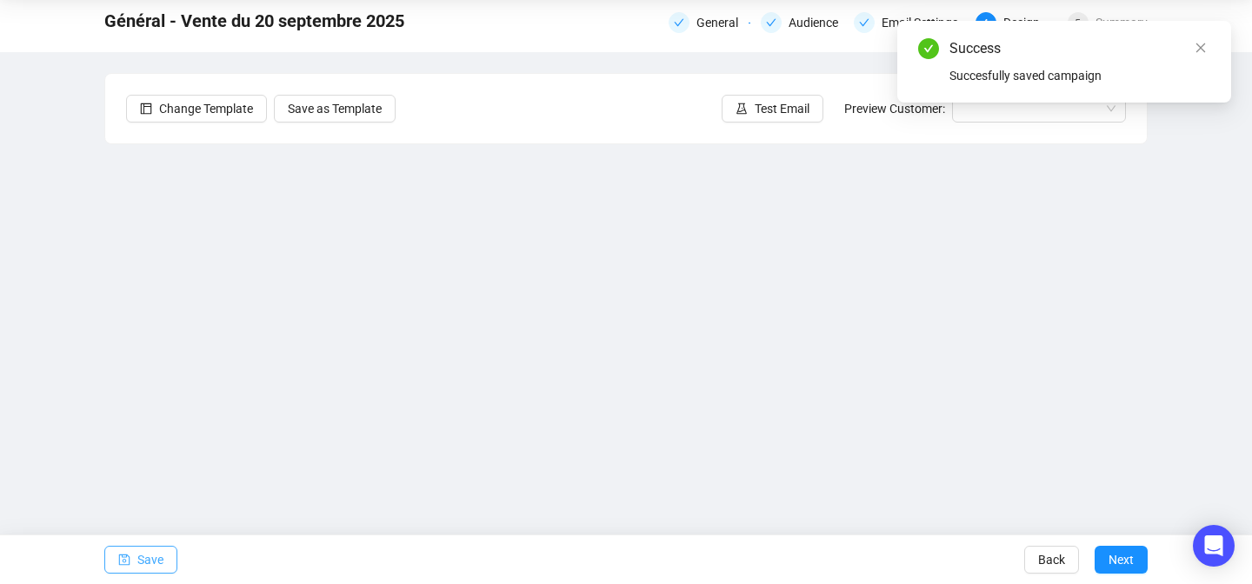
click at [151, 550] on span "Save" at bounding box center [150, 560] width 26 height 49
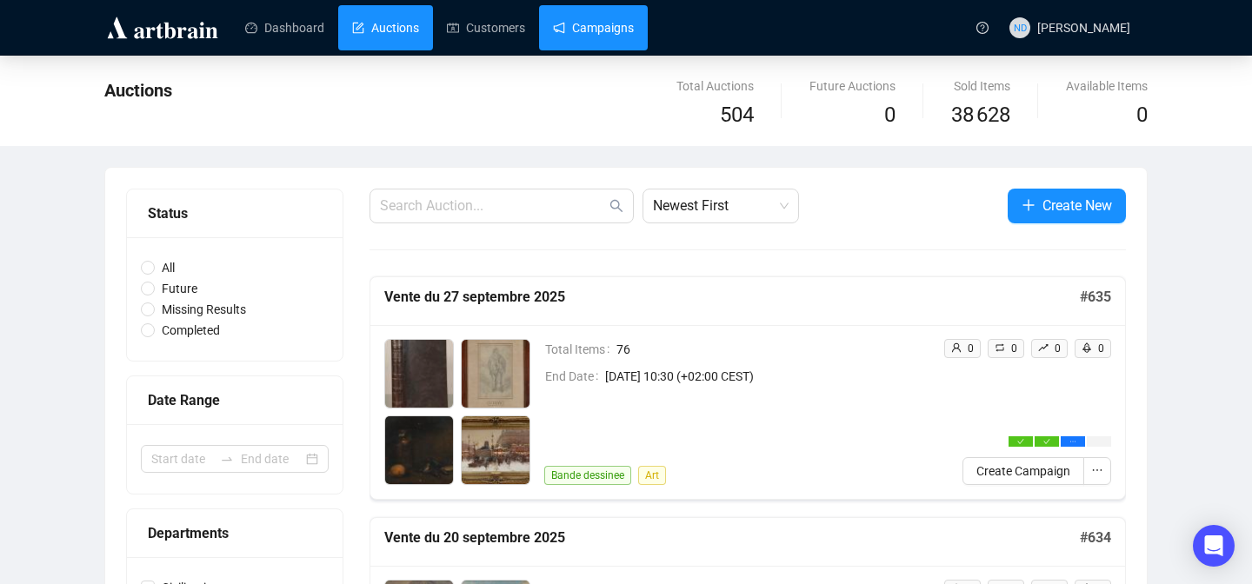
click at [620, 45] on link "Campaigns" at bounding box center [593, 27] width 81 height 45
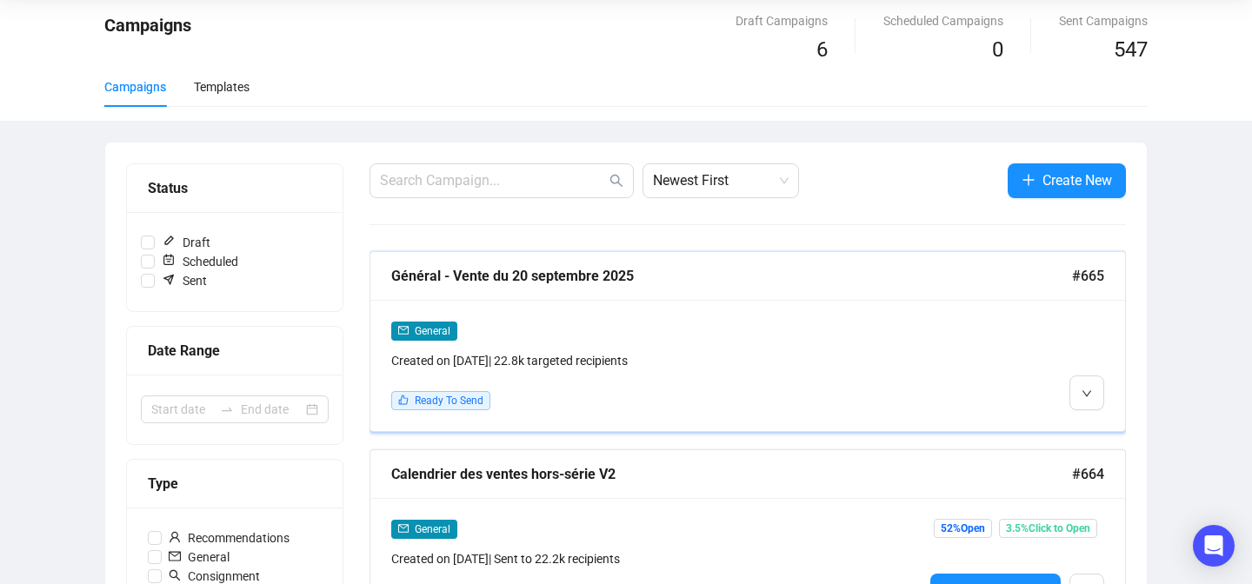
scroll to position [156, 0]
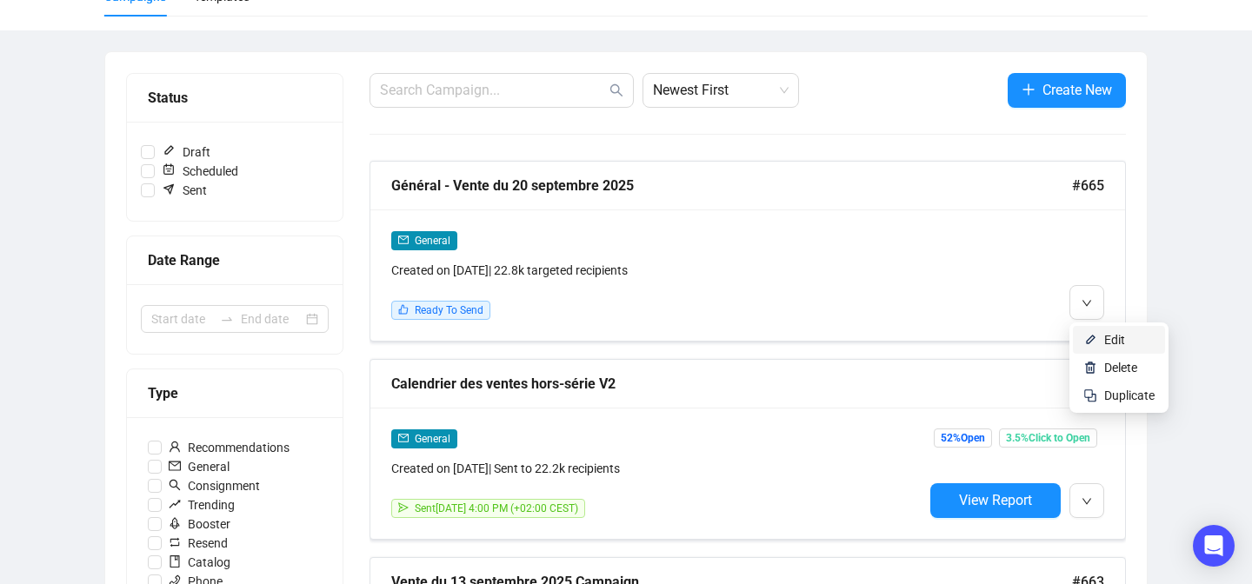
click at [1095, 344] on img at bounding box center [1091, 340] width 14 height 14
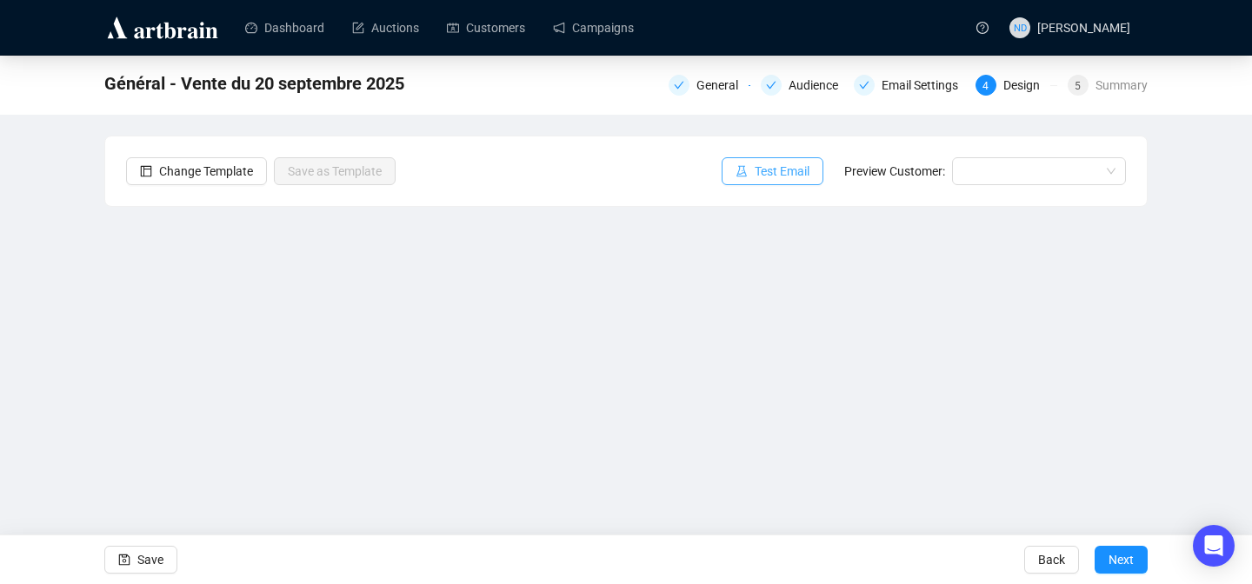
click at [740, 167] on icon "experiment" at bounding box center [742, 171] width 12 height 12
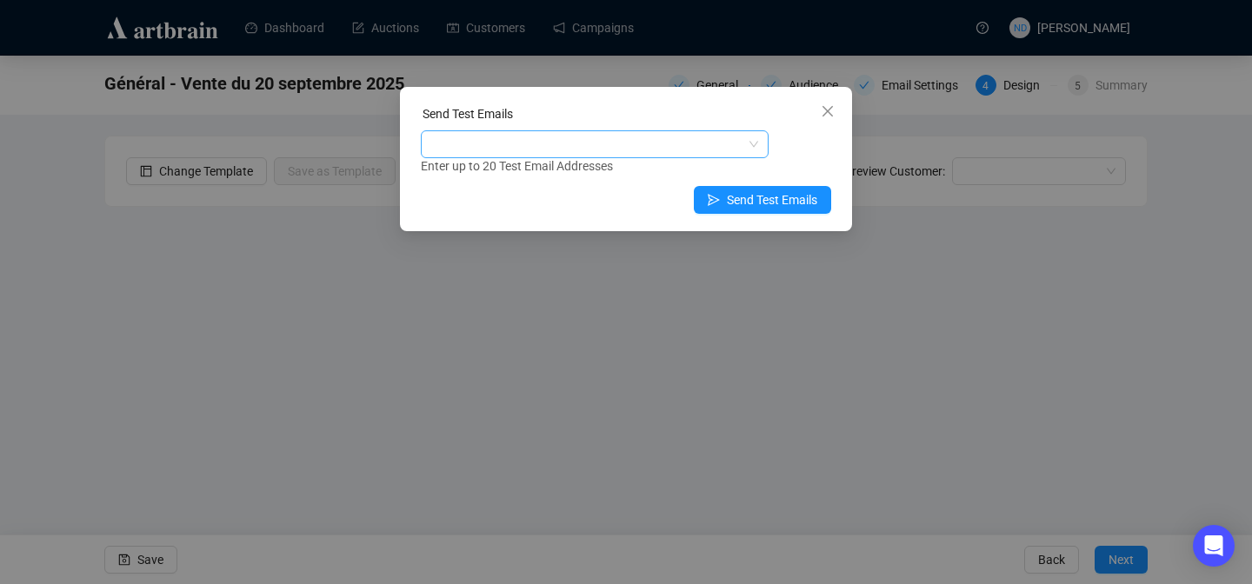
click at [619, 141] on div at bounding box center [585, 144] width 323 height 24
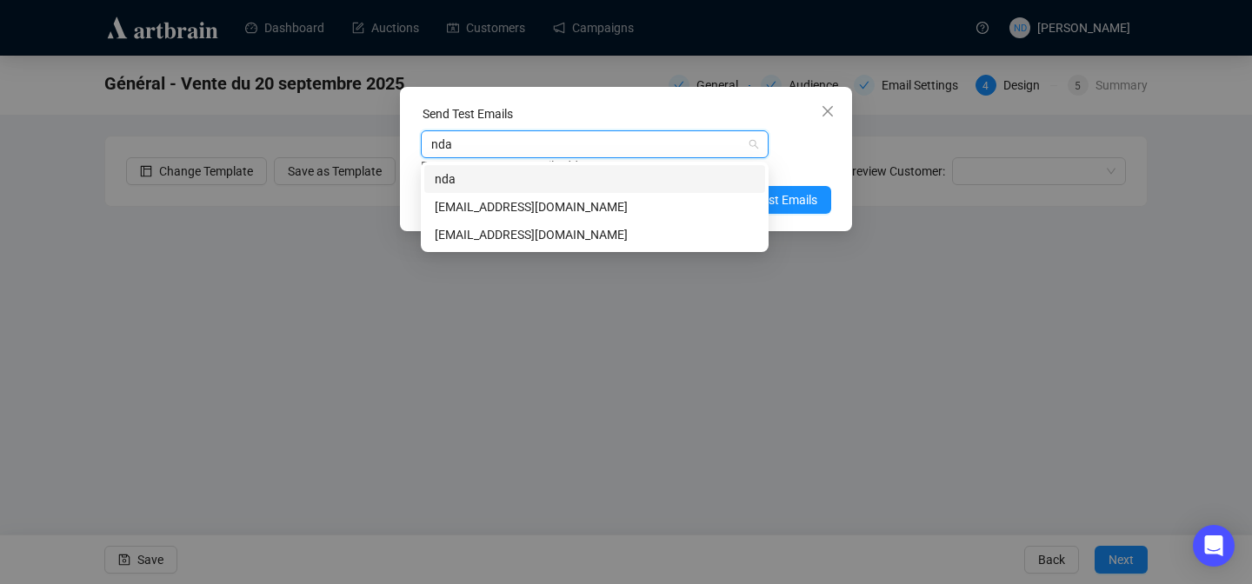
type input "ndar"
click at [454, 211] on div "[EMAIL_ADDRESS][DOMAIN_NAME]" at bounding box center [595, 206] width 320 height 19
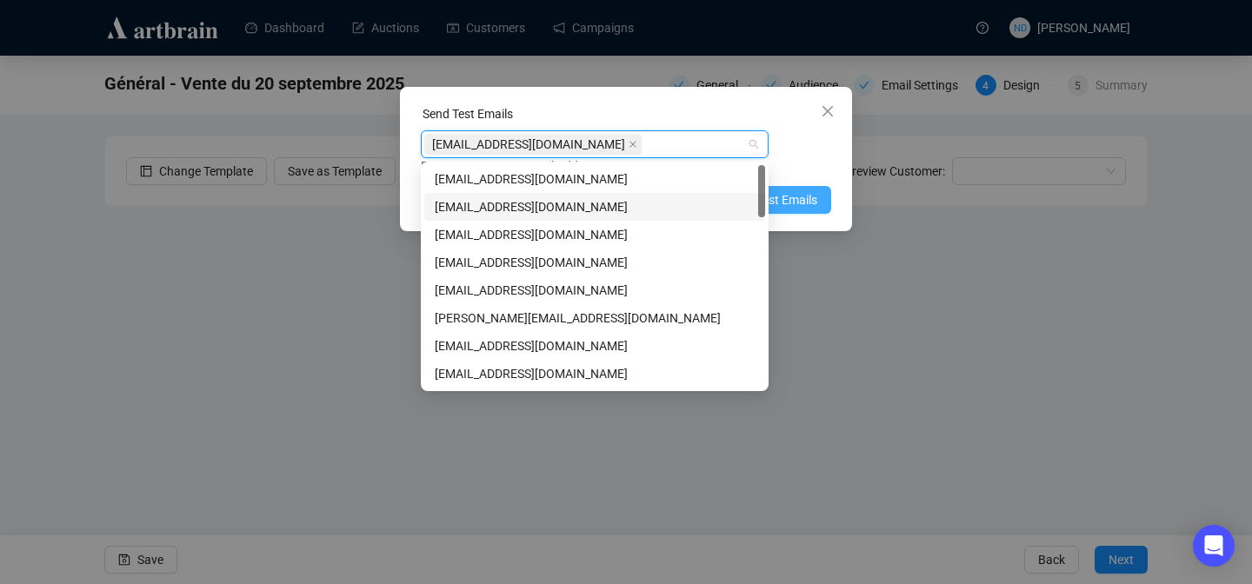
click at [815, 201] on span "Send Test Emails" at bounding box center [772, 199] width 90 height 19
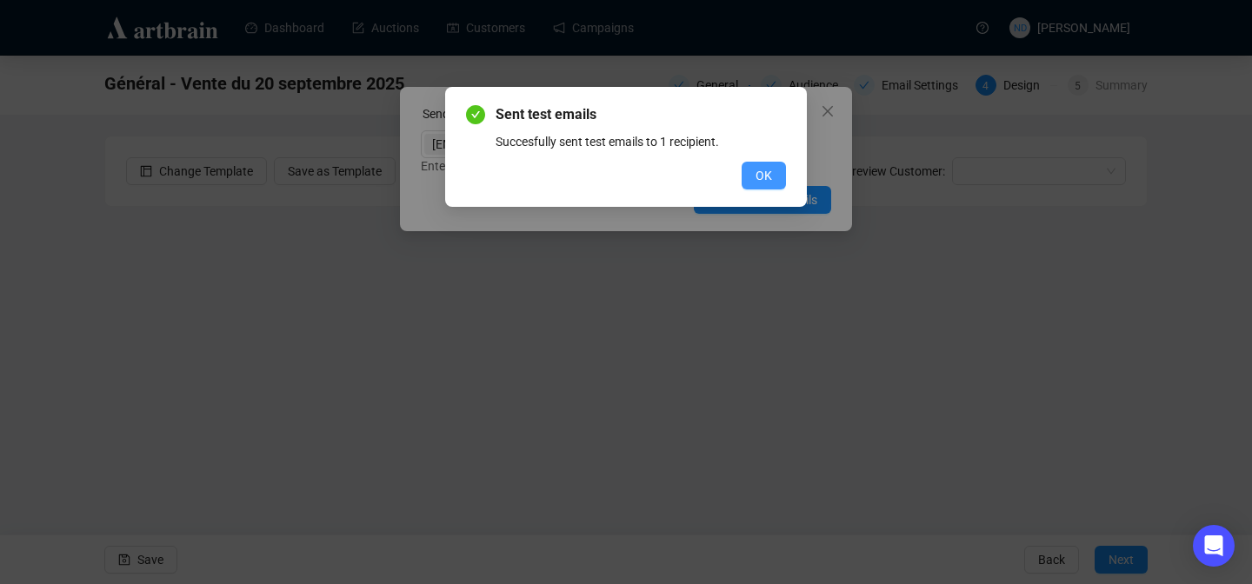
click at [756, 169] on span "OK" at bounding box center [764, 175] width 17 height 19
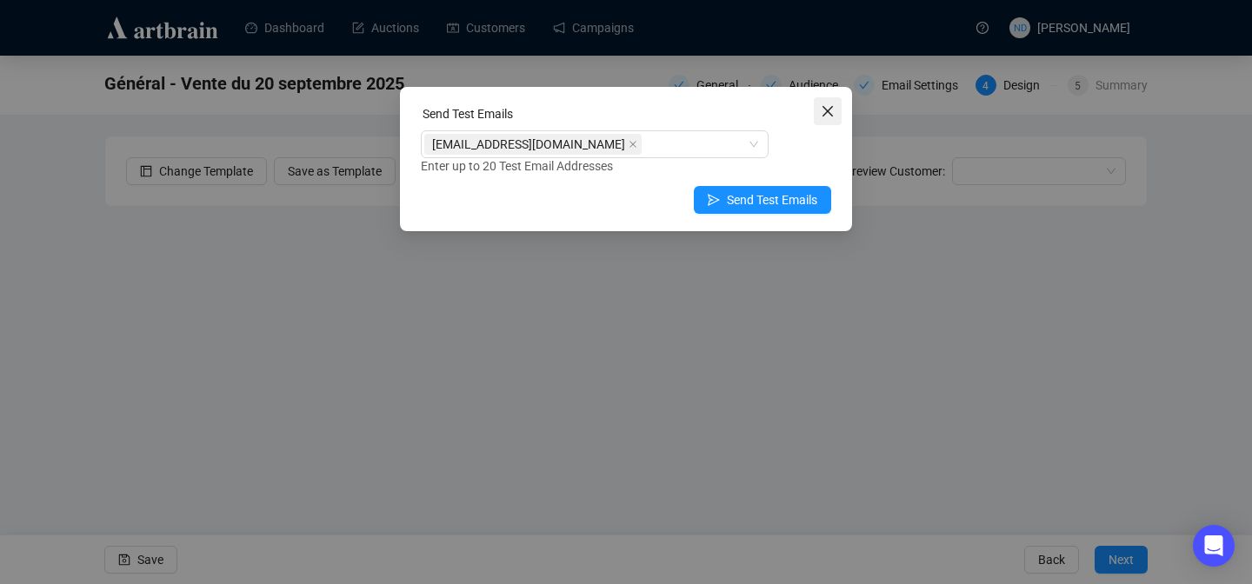
click at [826, 112] on icon "close" at bounding box center [828, 111] width 10 height 10
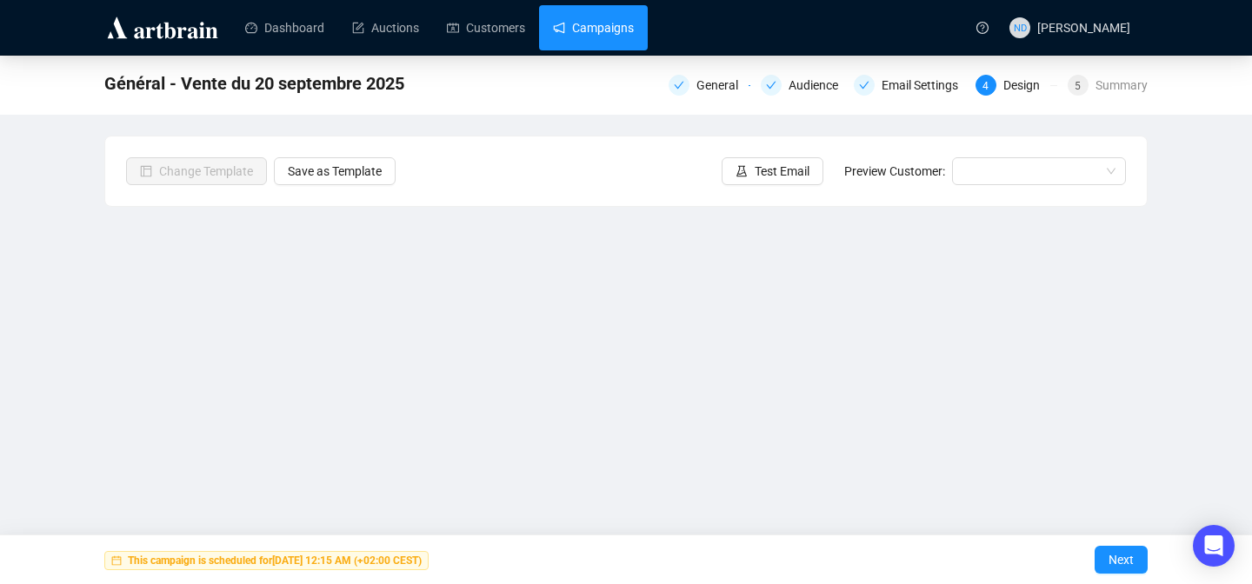
click at [634, 35] on link "Campaigns" at bounding box center [593, 27] width 81 height 45
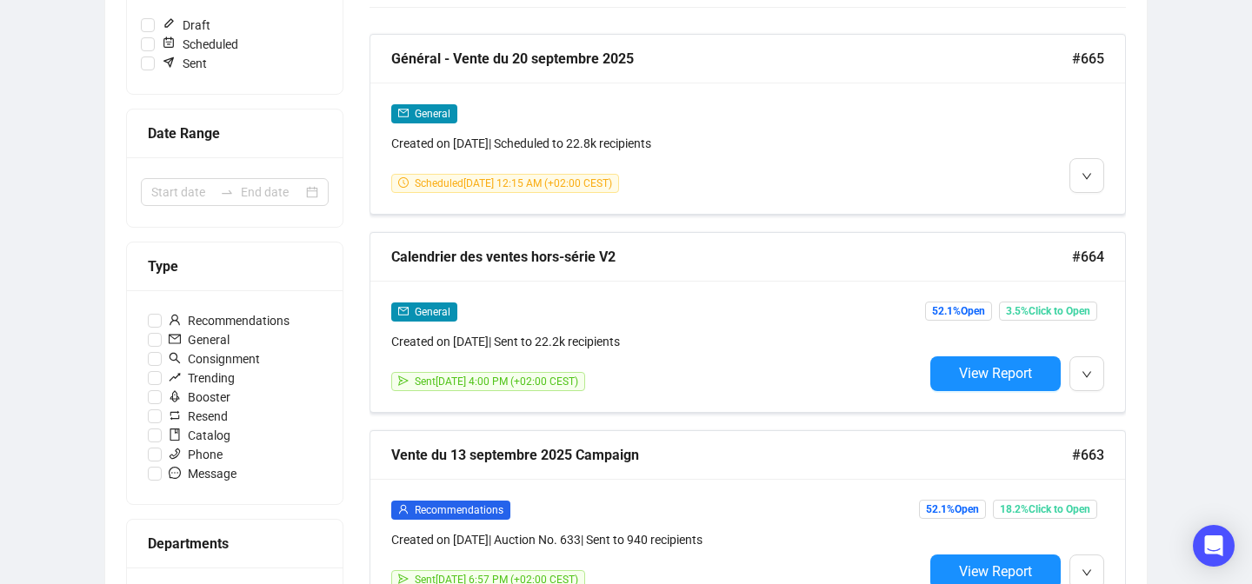
scroll to position [279, 0]
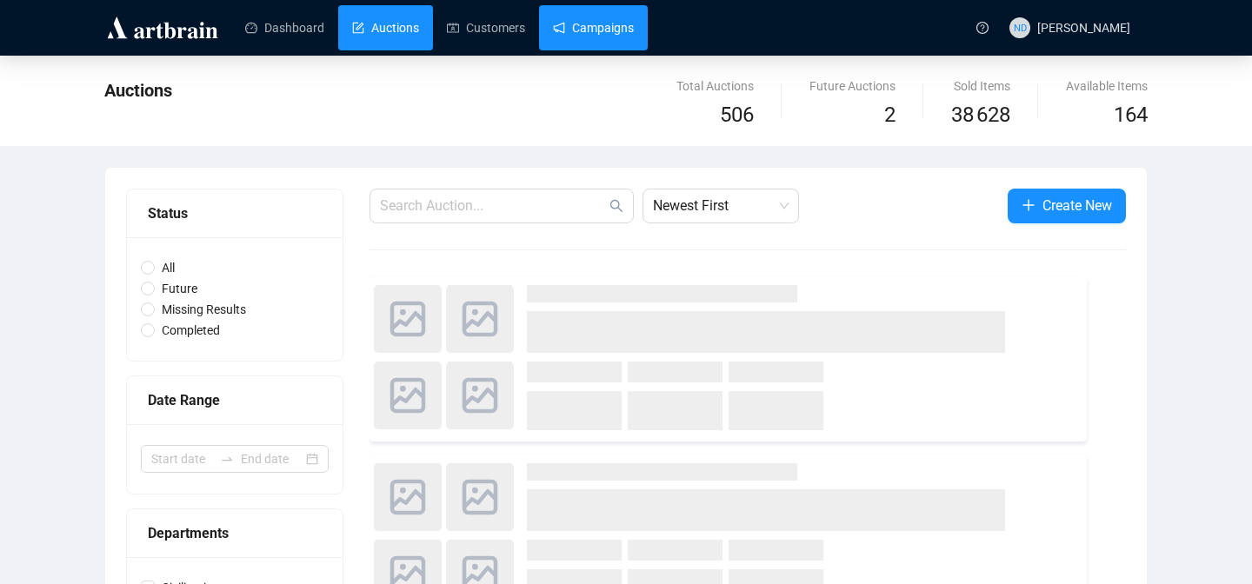
click at [609, 37] on link "Campaigns" at bounding box center [593, 27] width 81 height 45
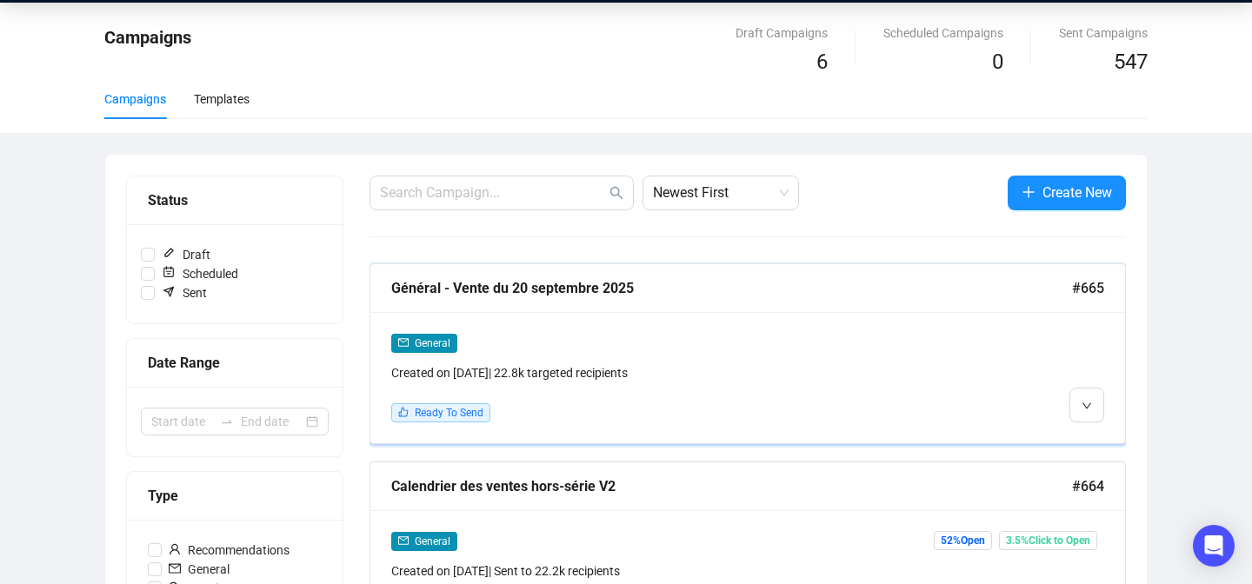
scroll to position [64, 0]
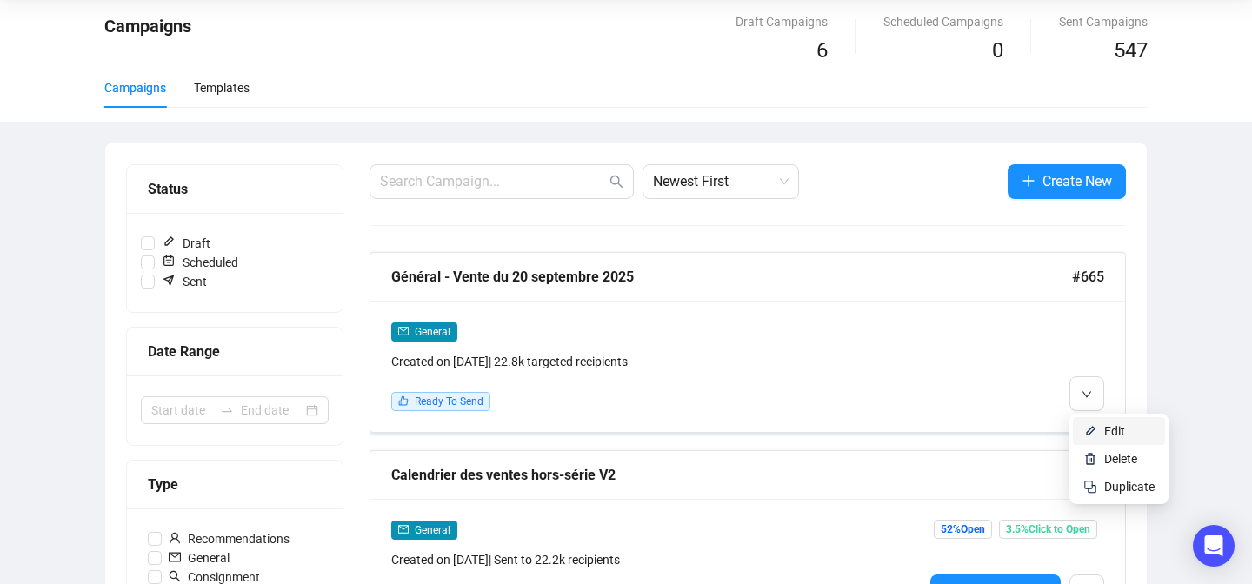
click at [1090, 430] on img at bounding box center [1091, 431] width 14 height 14
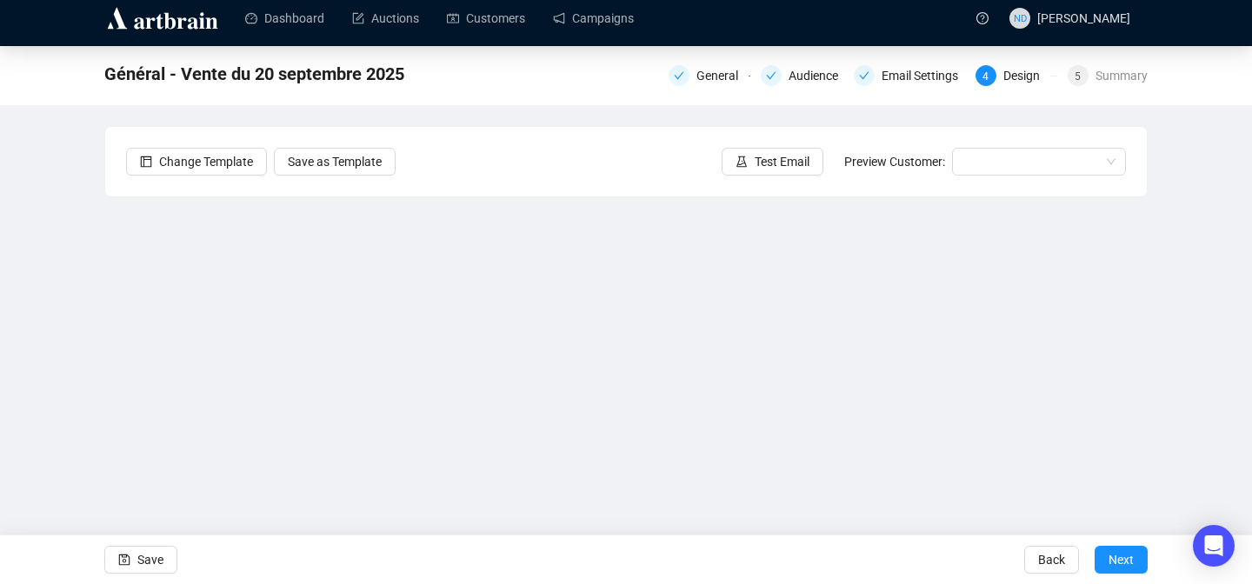
scroll to position [63, 0]
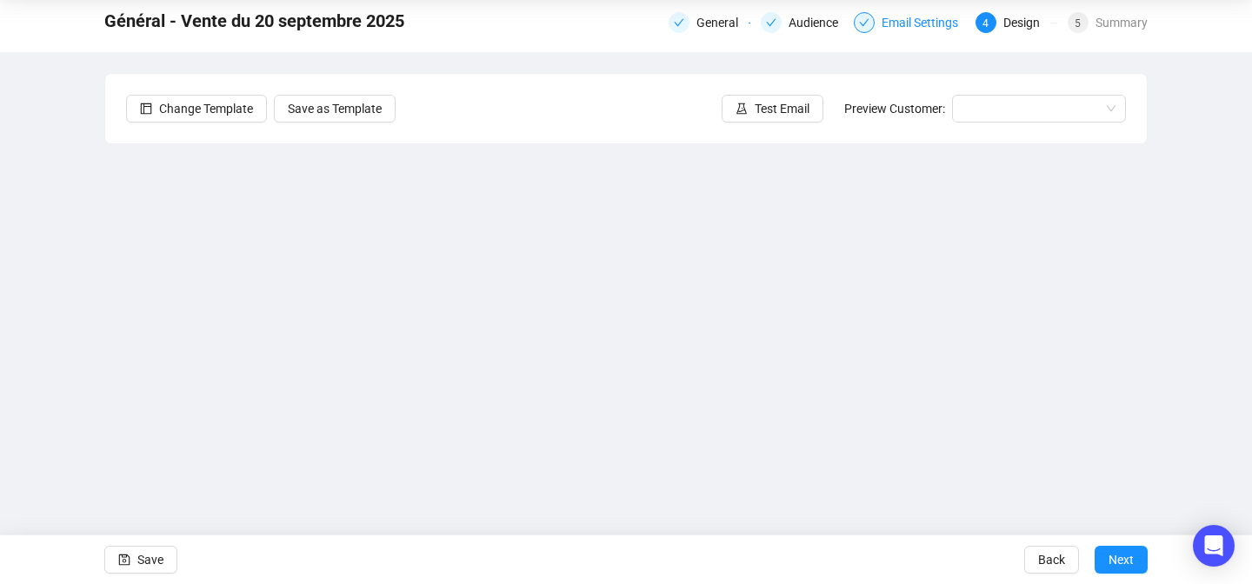
click at [899, 25] on div "Email Settings" at bounding box center [925, 22] width 87 height 21
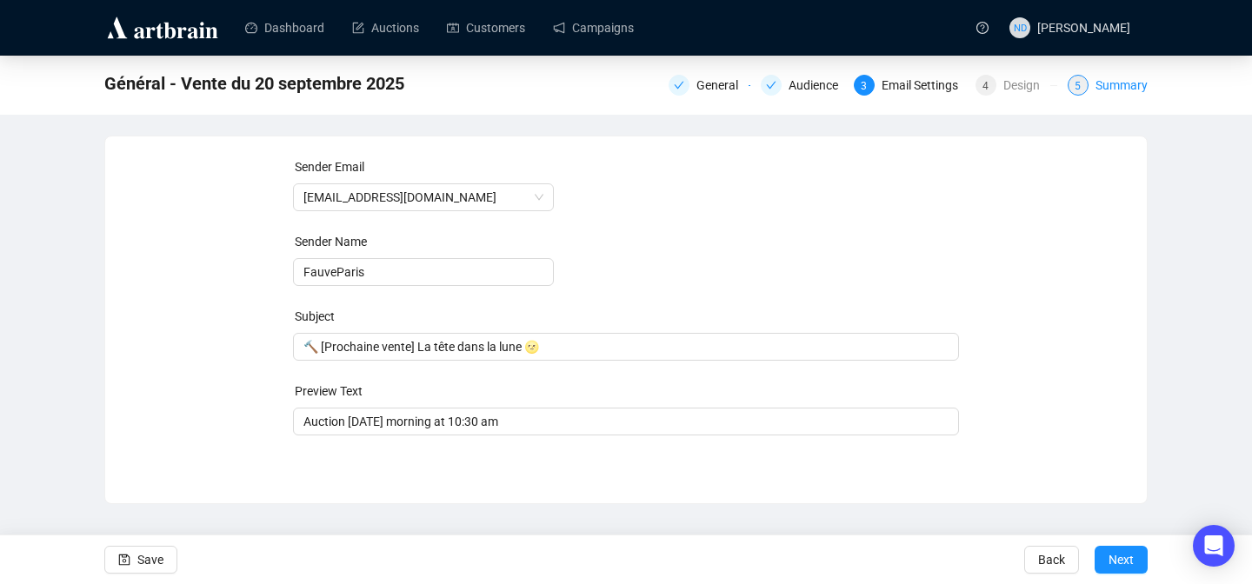
click at [1117, 87] on div "Summary" at bounding box center [1122, 85] width 52 height 21
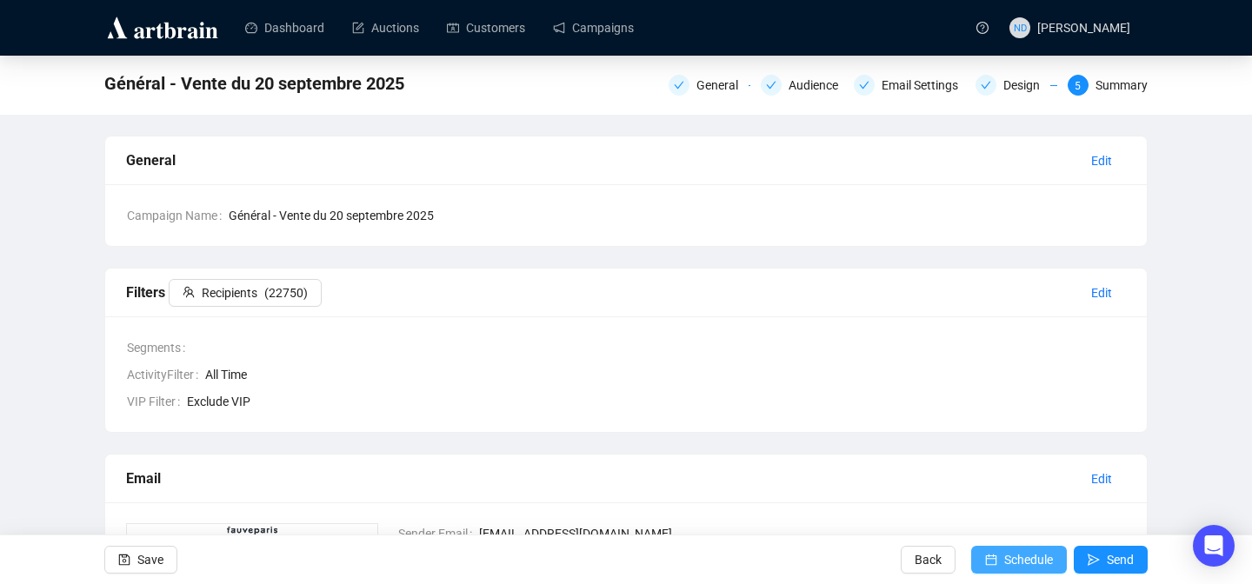
click at [1032, 559] on span "Schedule" at bounding box center [1028, 560] width 49 height 49
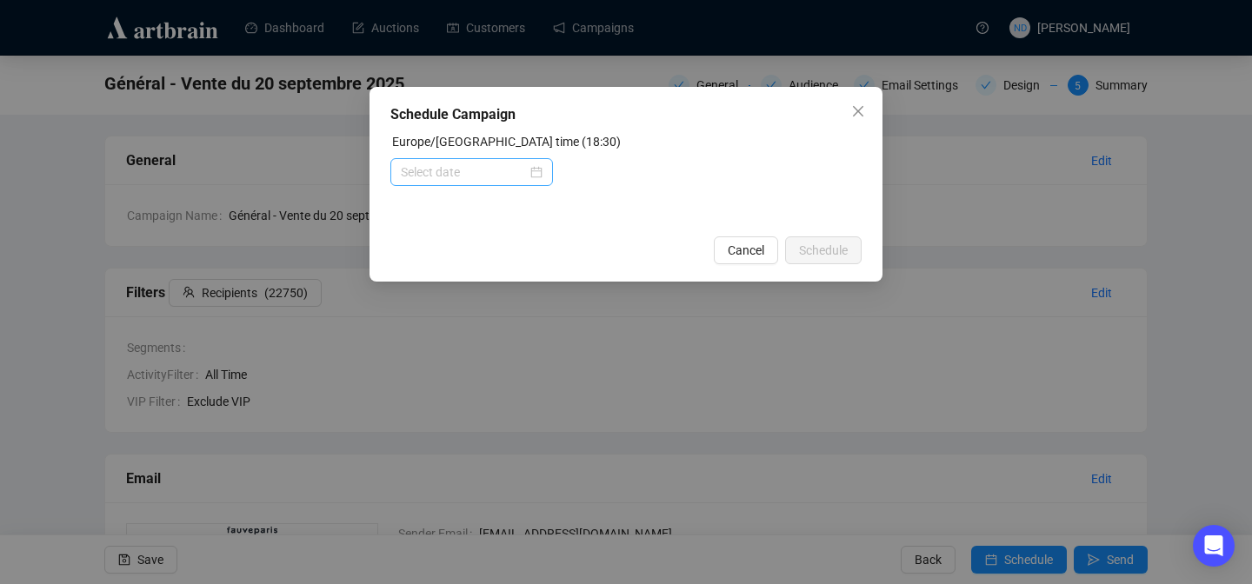
click at [528, 175] on div at bounding box center [472, 172] width 142 height 19
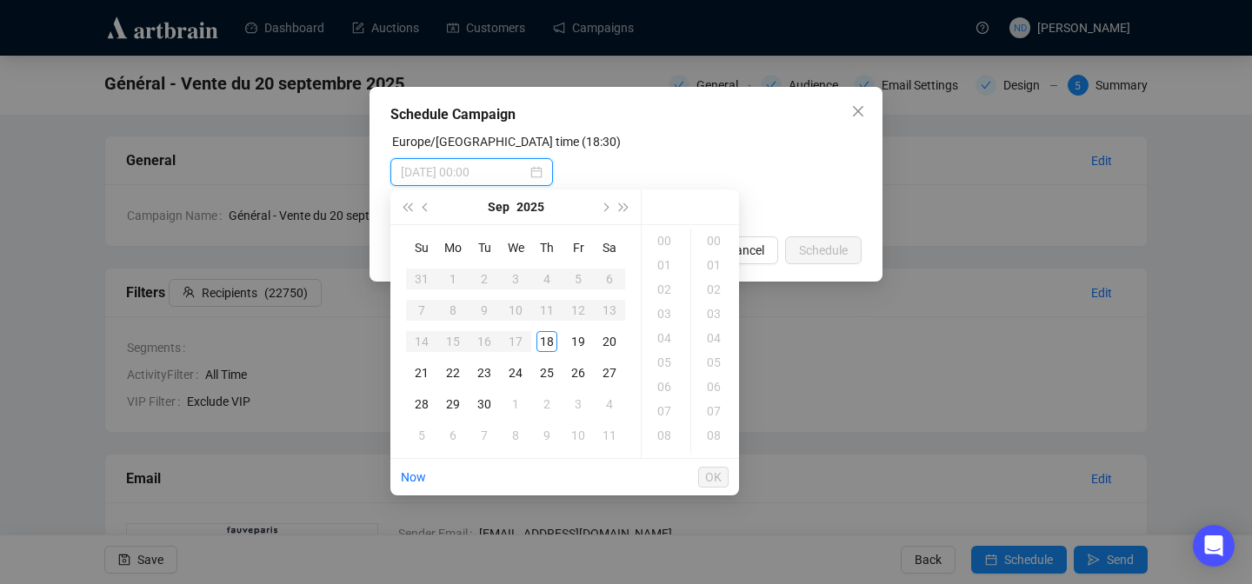
type input "2025-09-20 00:00"
type input "2025-09-18 11:00"
click at [583, 344] on div "19" at bounding box center [578, 341] width 21 height 21
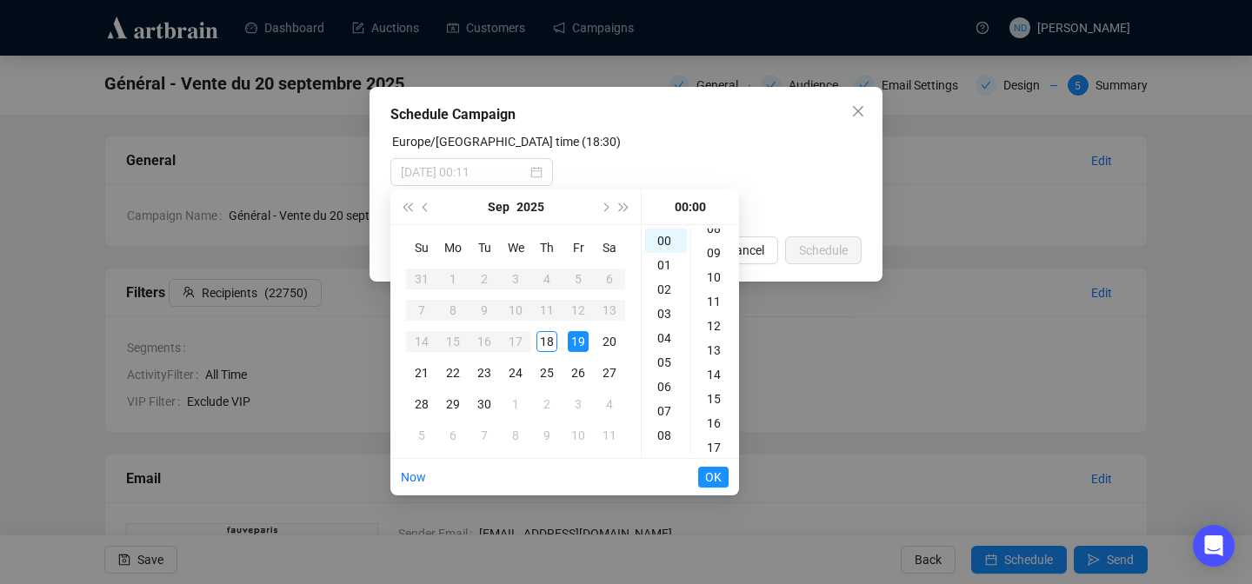
scroll to position [219, 0]
click at [711, 381] on div "15" at bounding box center [716, 387] width 42 height 24
type input "2025-09-19 00:15"
click at [707, 484] on span "OK" at bounding box center [713, 477] width 17 height 33
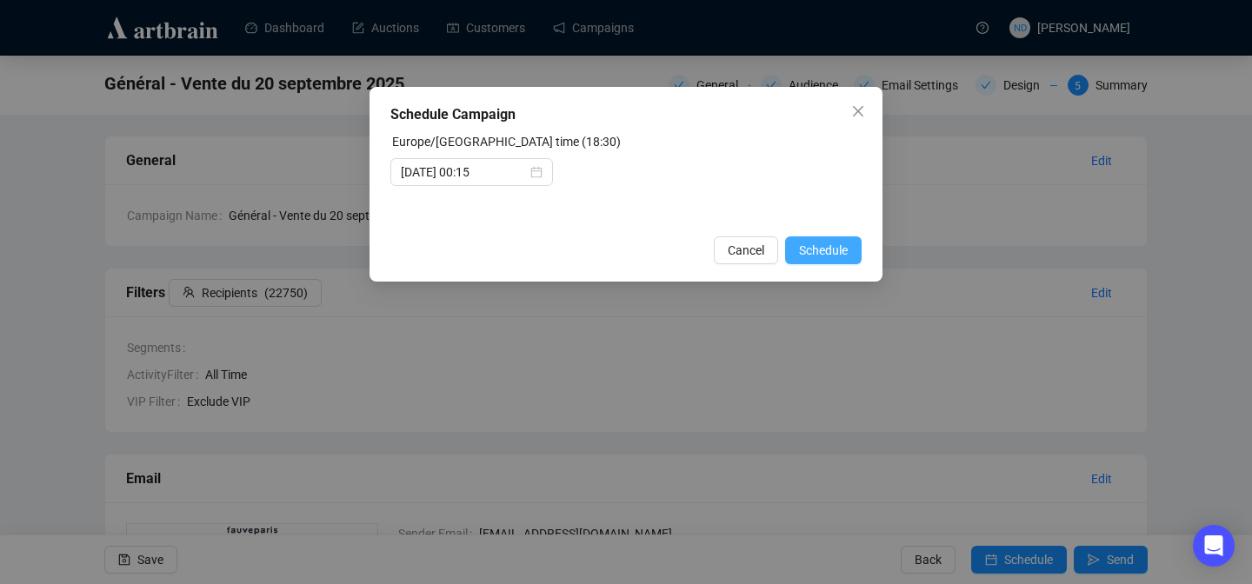
click at [817, 255] on span "Schedule" at bounding box center [823, 250] width 49 height 19
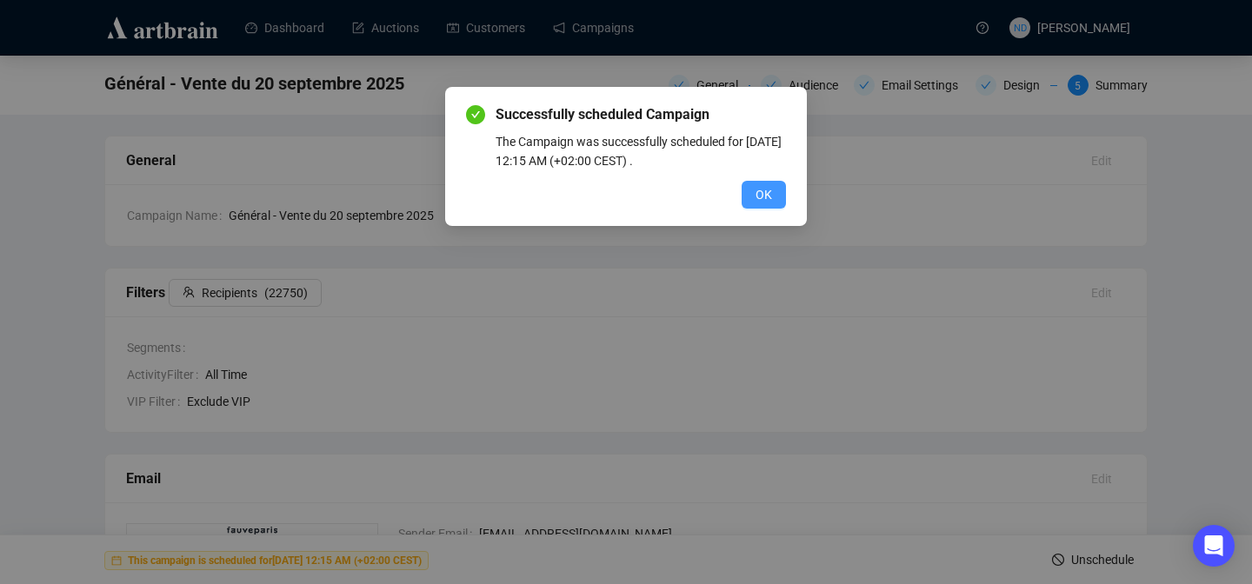
click at [764, 204] on button "OK" at bounding box center [764, 195] width 44 height 28
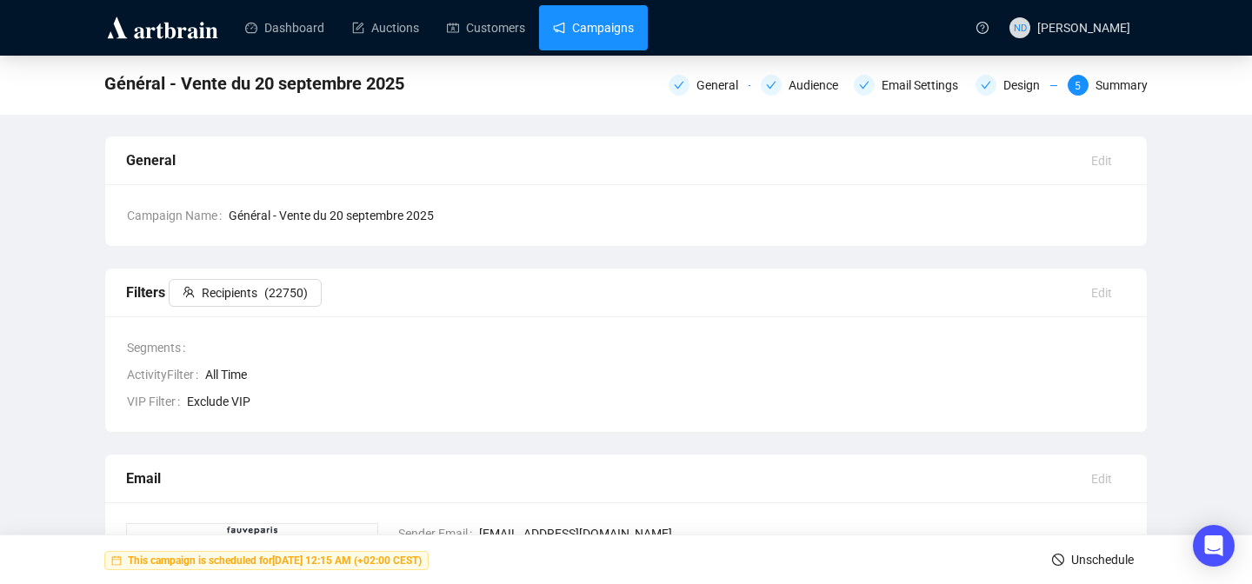
click at [593, 15] on link "Campaigns" at bounding box center [593, 27] width 81 height 45
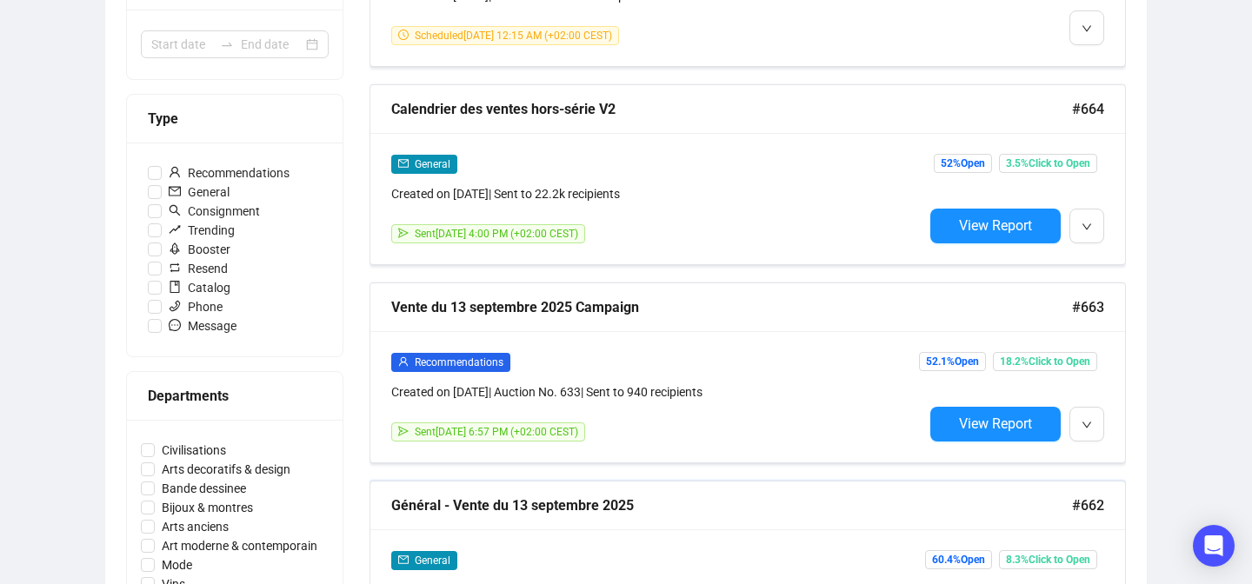
scroll to position [426, 0]
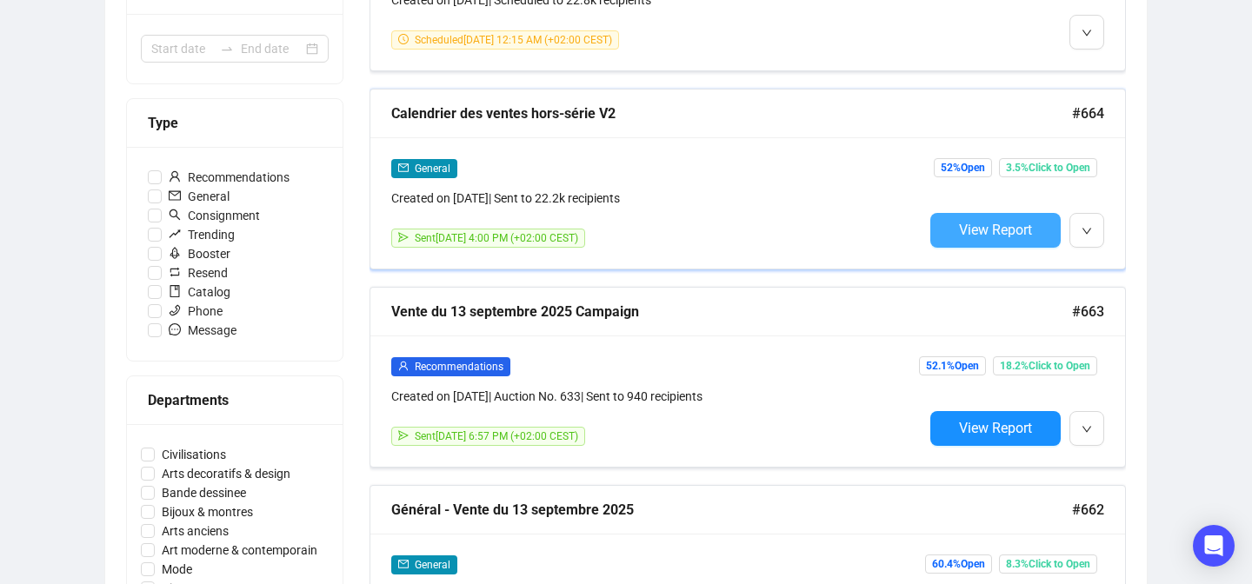
click at [994, 230] on span "View Report" at bounding box center [995, 230] width 73 height 17
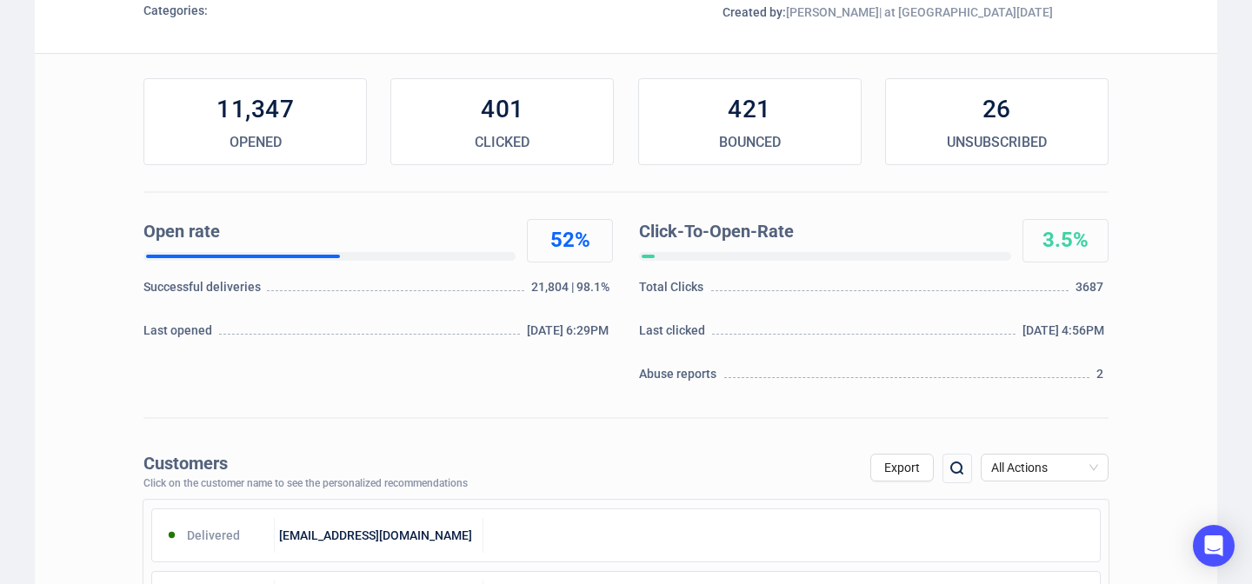
scroll to position [201, 0]
